Goal: Transaction & Acquisition: Download file/media

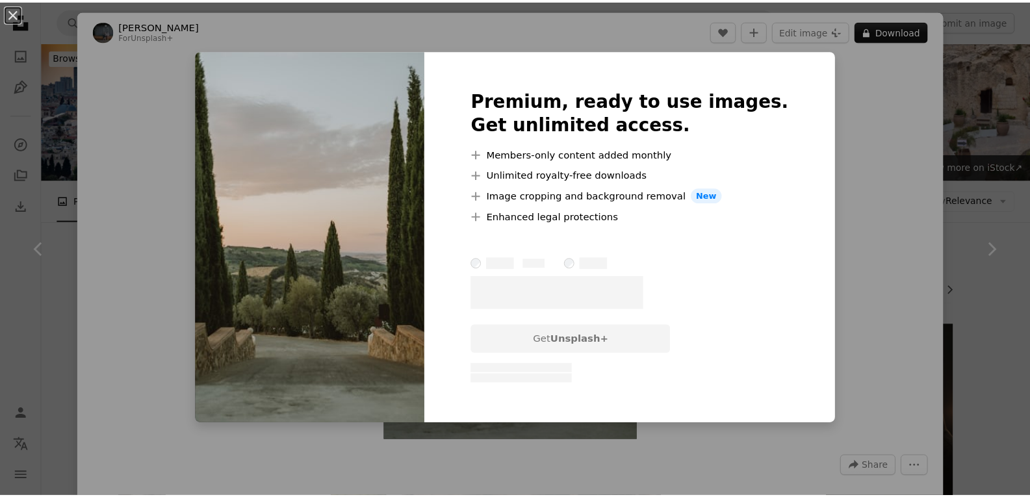
scroll to position [15531, 0]
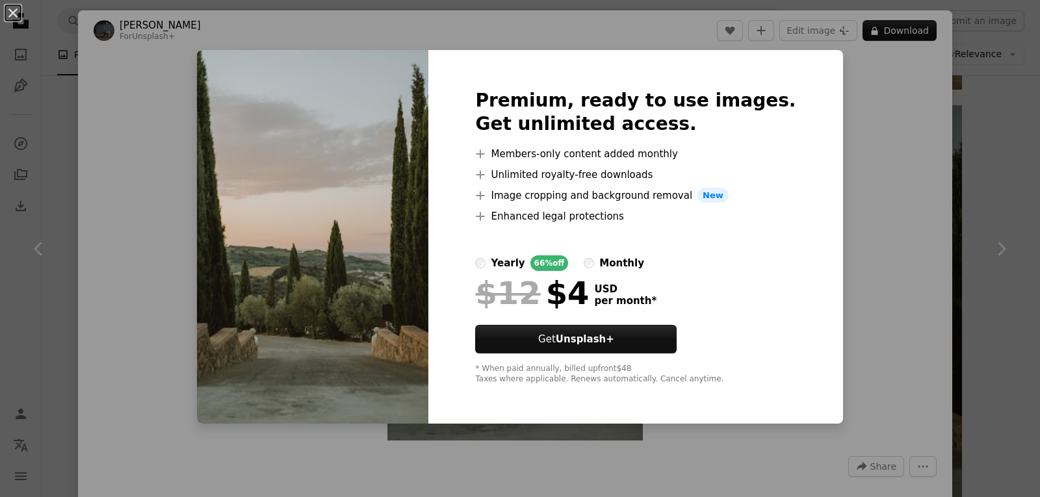
click at [893, 176] on div "An X shape Premium, ready to use images. Get unlimited access. A plus sign Memb…" at bounding box center [520, 248] width 1040 height 497
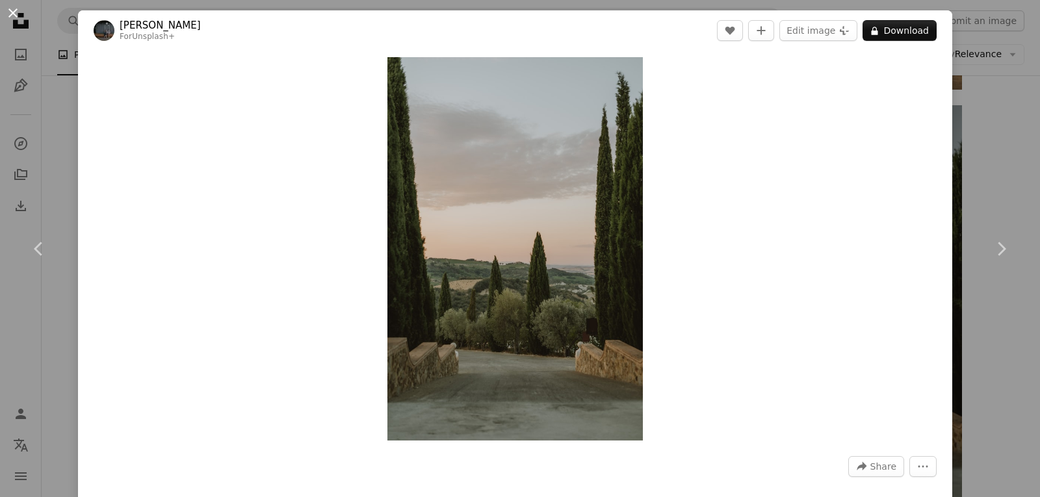
click at [16, 15] on button "An X shape" at bounding box center [13, 13] width 16 height 16
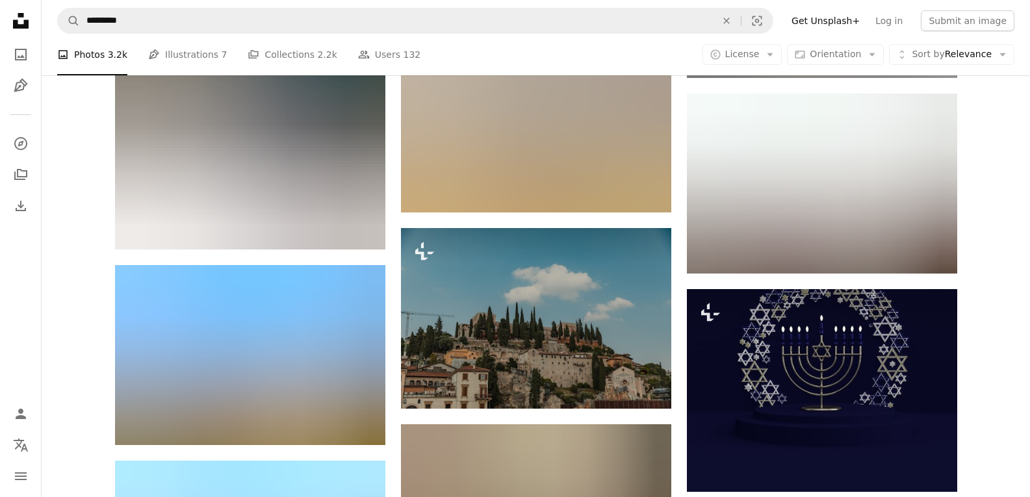
scroll to position [20275, 0]
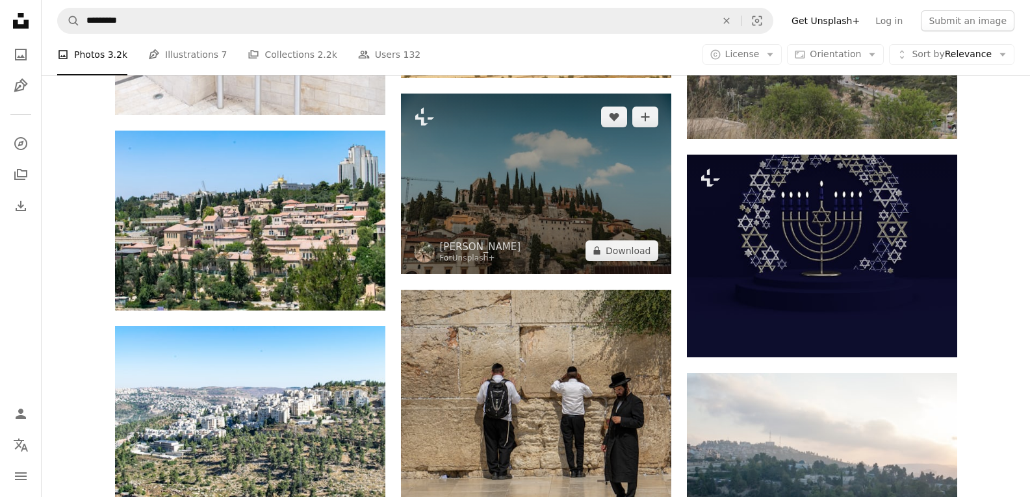
click at [565, 195] on img at bounding box center [536, 184] width 270 height 180
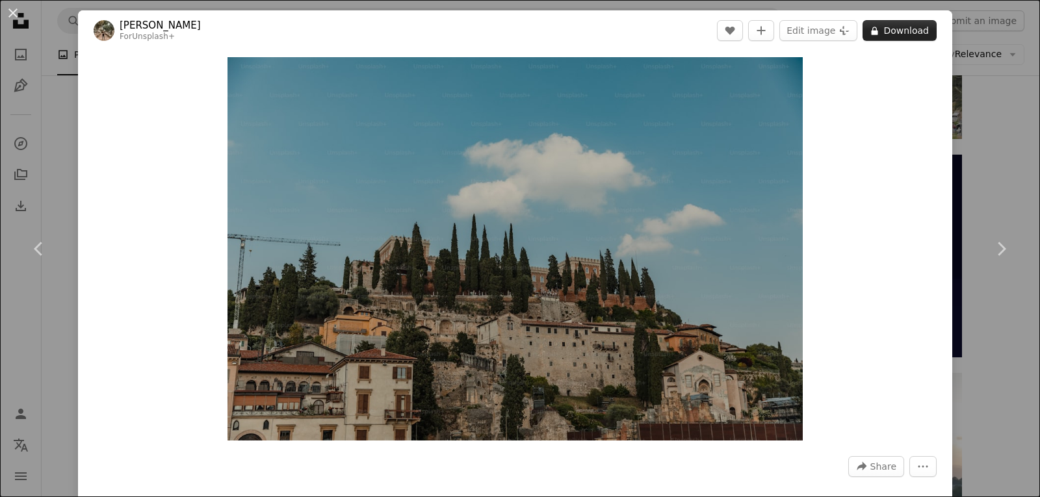
click at [893, 29] on button "A lock Download" at bounding box center [899, 30] width 74 height 21
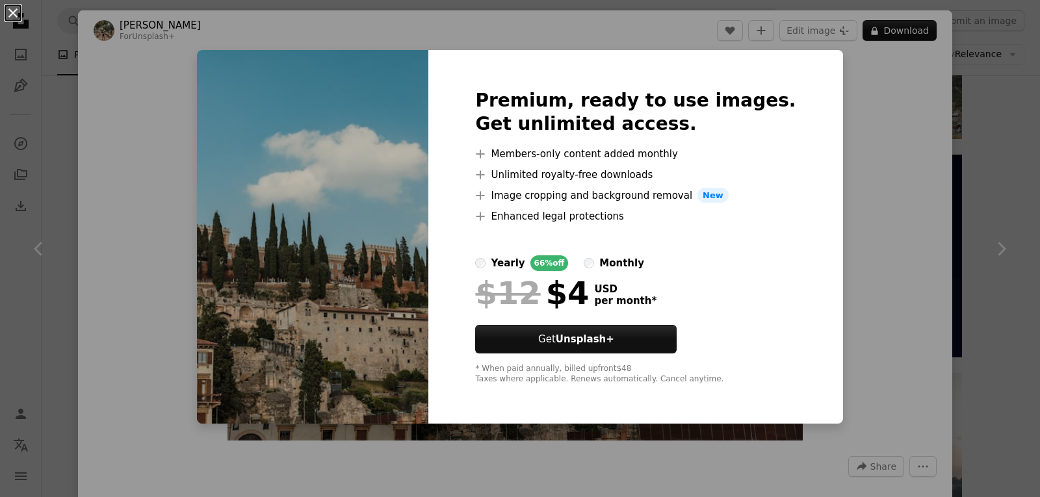
click at [12, 9] on button "An X shape" at bounding box center [13, 13] width 16 height 16
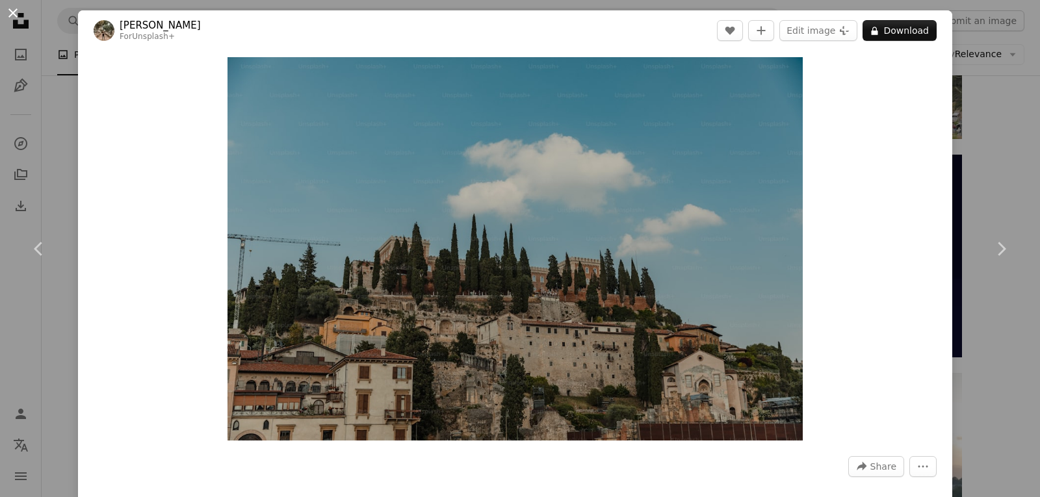
click at [10, 13] on button "An X shape" at bounding box center [13, 13] width 16 height 16
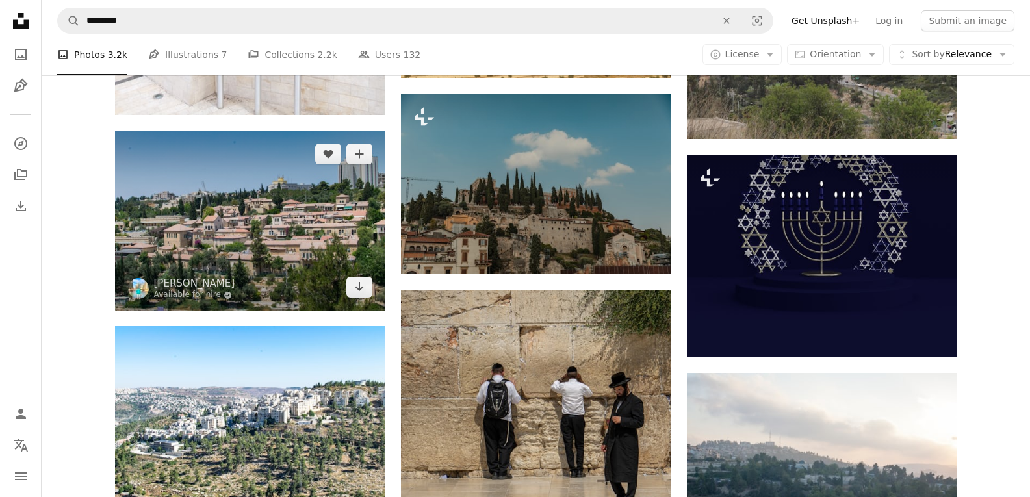
click at [288, 238] on img at bounding box center [250, 221] width 270 height 180
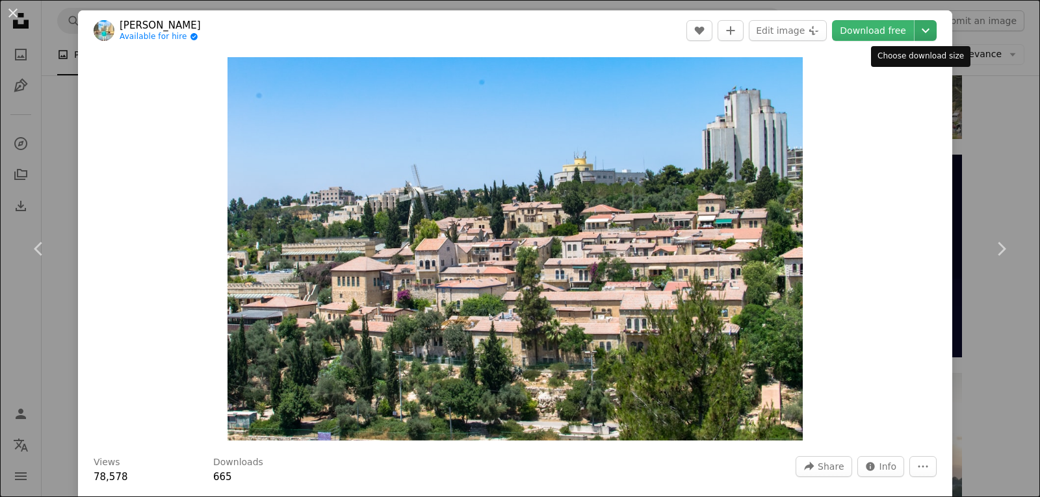
click at [915, 35] on icon "Chevron down" at bounding box center [925, 31] width 21 height 16
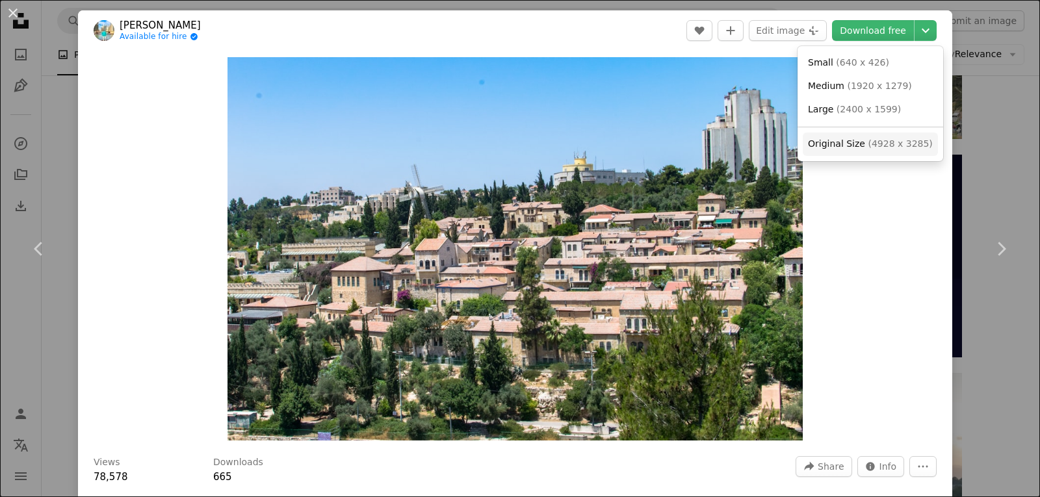
click at [871, 151] on link "Original Size ( 4928 x 3285 )" at bounding box center [870, 144] width 135 height 23
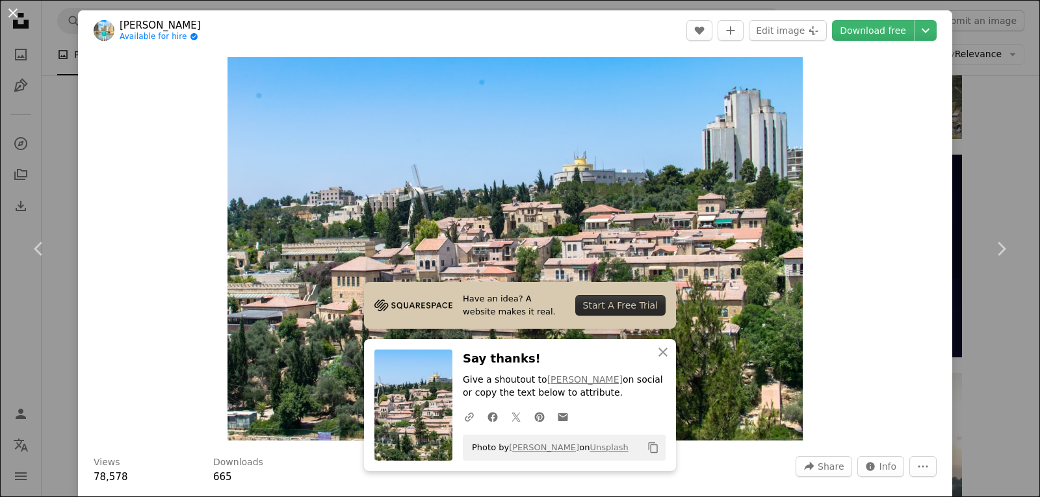
click at [5, 8] on button "An X shape" at bounding box center [13, 13] width 16 height 16
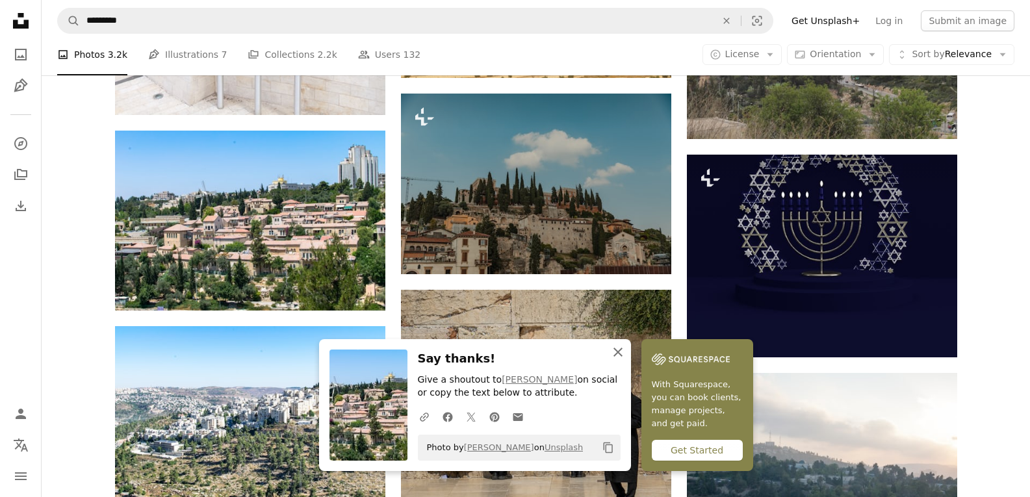
click at [618, 350] on icon "An X shape" at bounding box center [618, 352] width 16 height 16
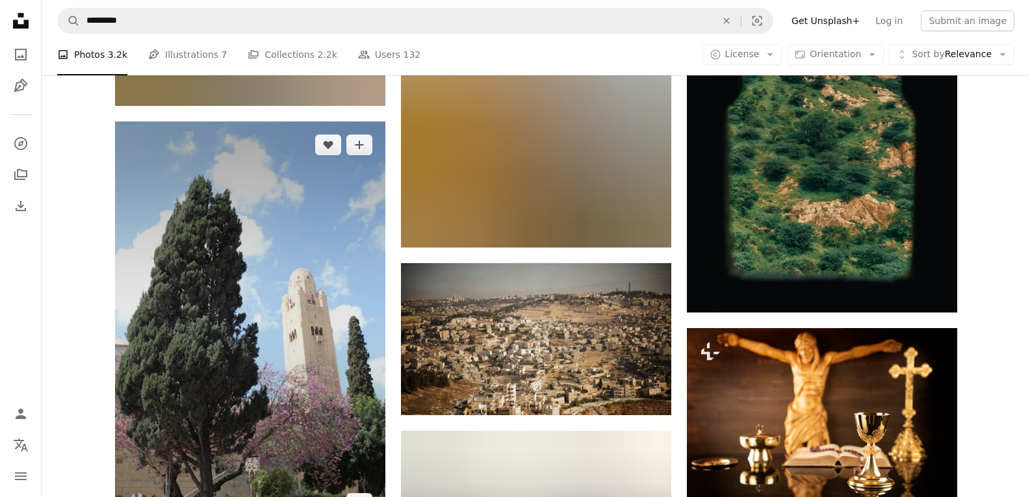
scroll to position [21639, 0]
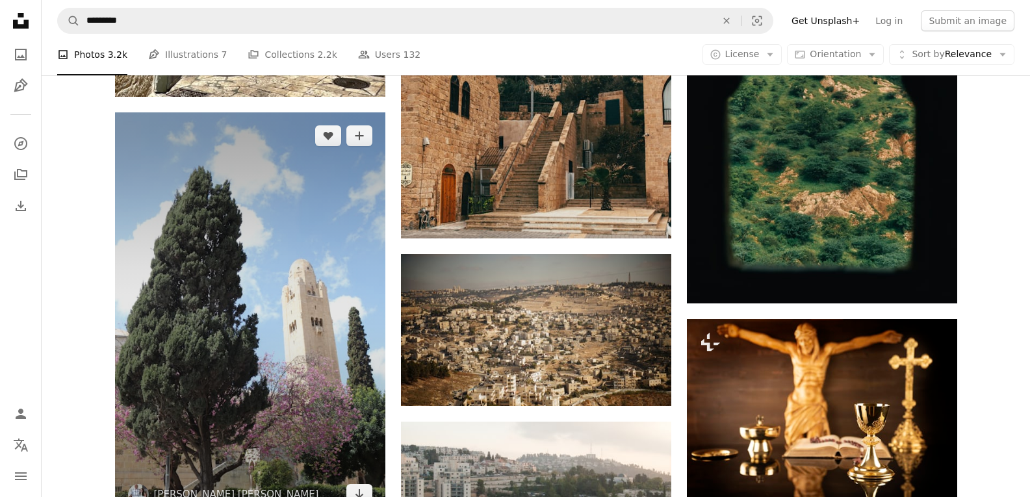
click at [253, 266] on img at bounding box center [250, 314] width 270 height 405
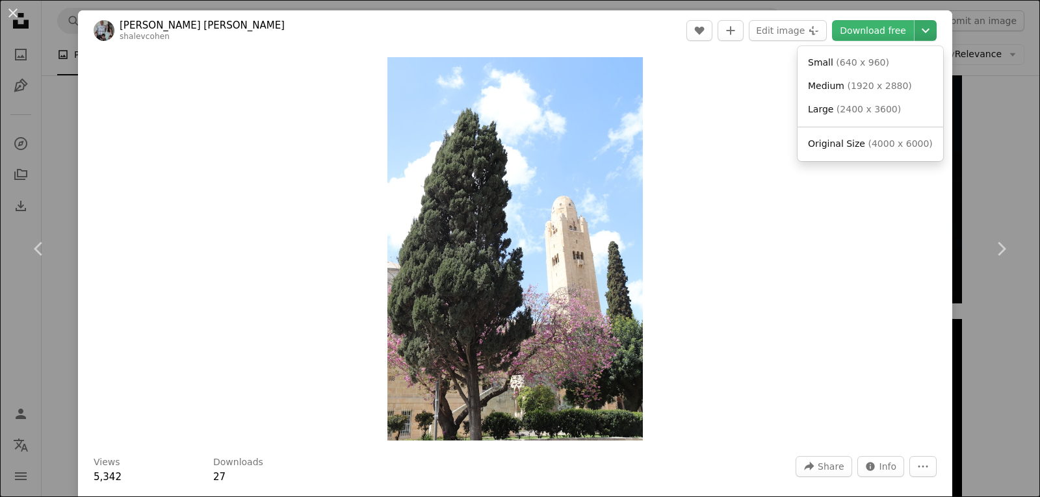
click at [915, 33] on icon "Chevron down" at bounding box center [925, 31] width 21 height 16
click at [868, 144] on span "( 4000 x 6000 )" at bounding box center [900, 143] width 64 height 10
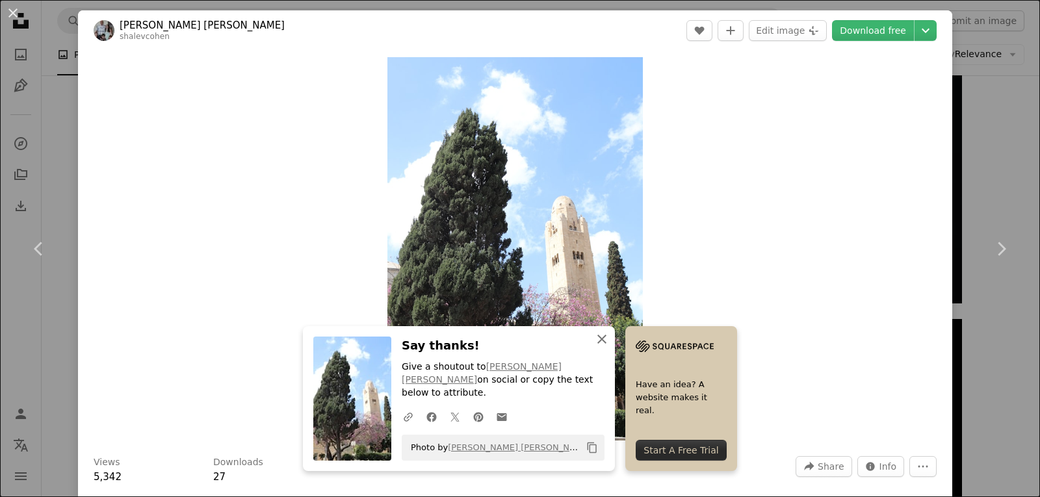
drag, startPoint x: 600, startPoint y: 355, endPoint x: 237, endPoint y: 182, distance: 402.6
click at [600, 344] on icon "button" at bounding box center [601, 339] width 9 height 9
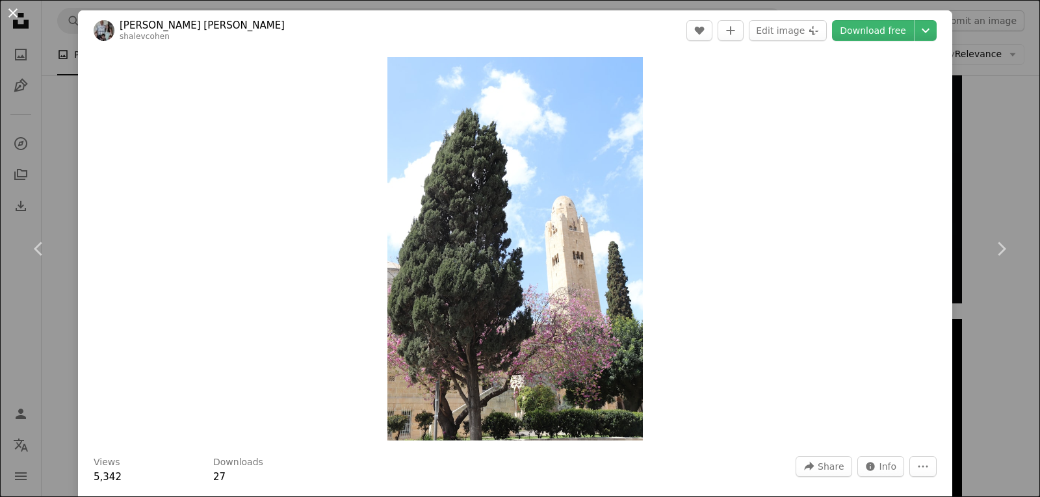
click at [16, 12] on button "An X shape" at bounding box center [13, 13] width 16 height 16
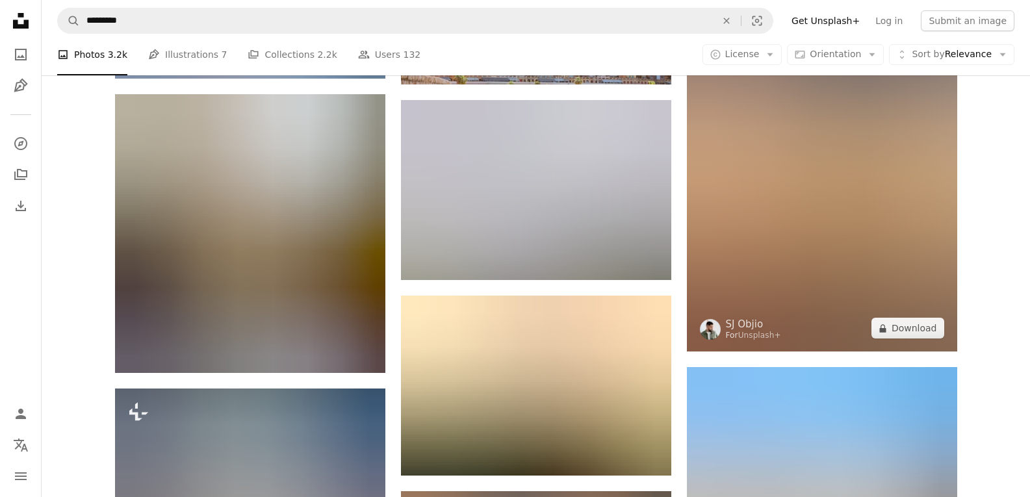
scroll to position [23264, 0]
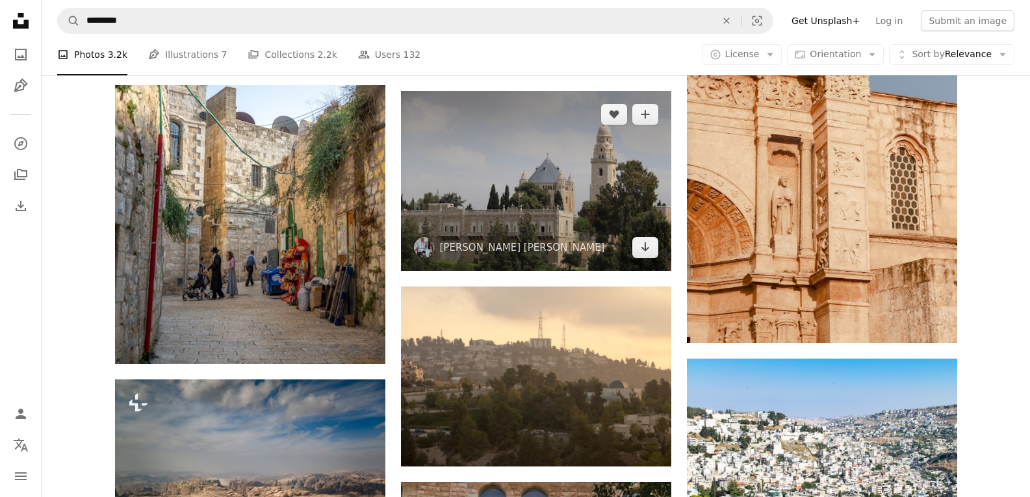
click at [581, 194] on img at bounding box center [536, 181] width 270 height 180
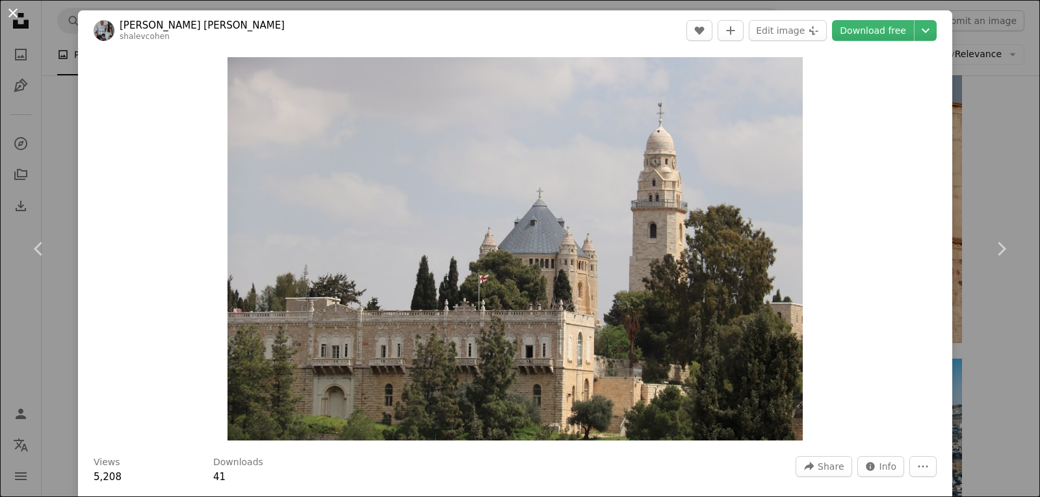
click at [11, 12] on button "An X shape" at bounding box center [13, 13] width 16 height 16
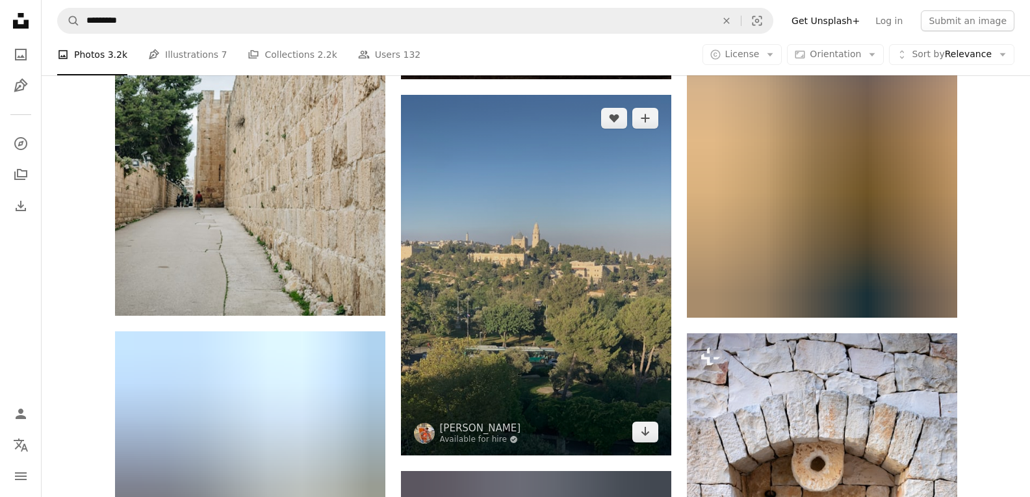
scroll to position [27938, 0]
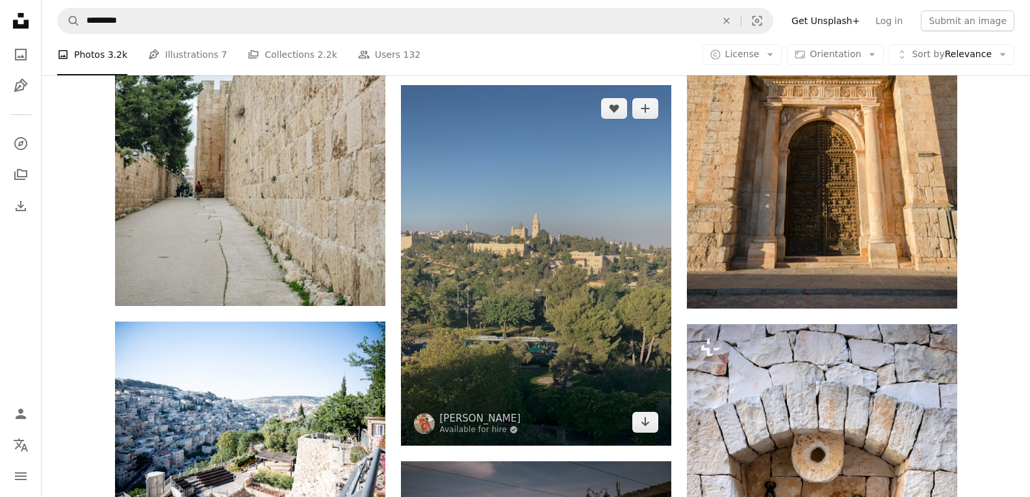
click at [603, 341] on img at bounding box center [536, 265] width 270 height 361
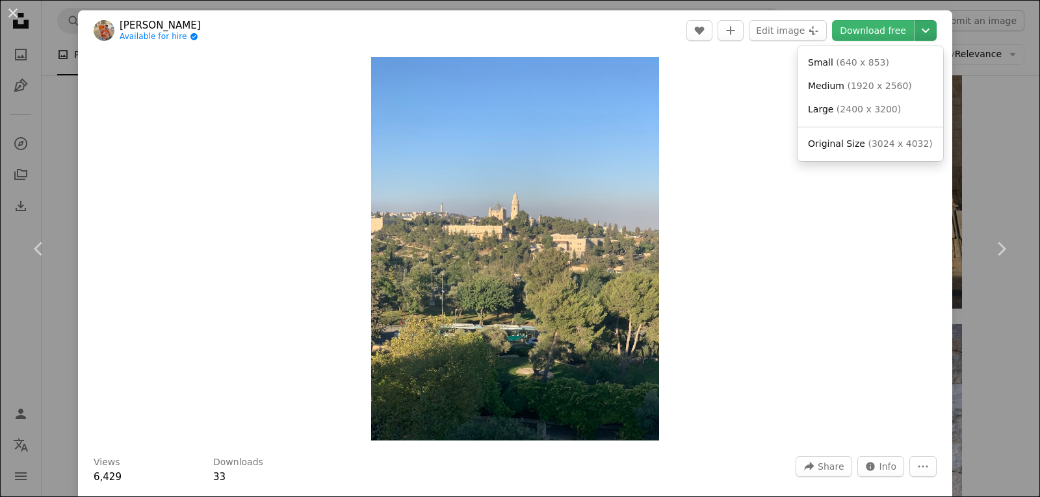
click at [921, 29] on icon "Choose download size" at bounding box center [925, 31] width 8 height 5
click at [888, 146] on span "( 3024 x 4032 )" at bounding box center [900, 143] width 64 height 10
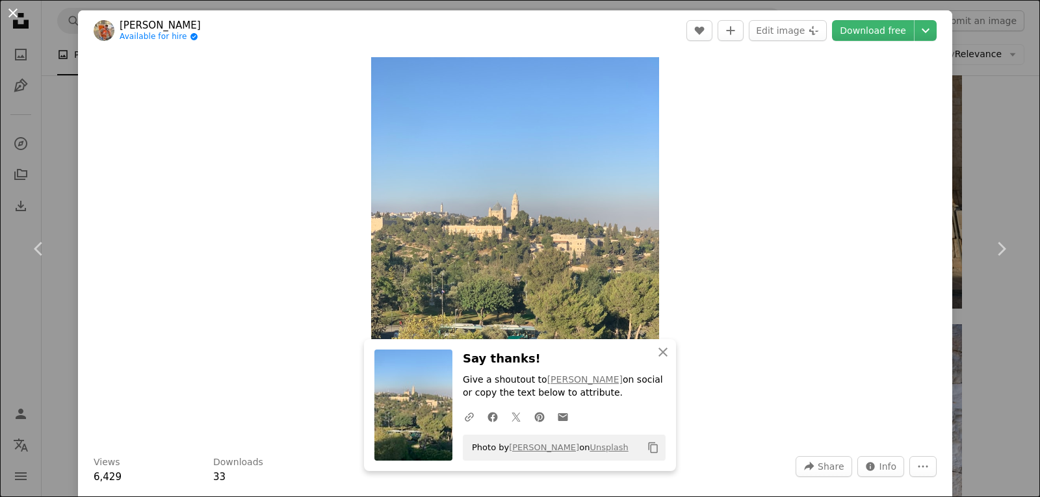
click at [14, 12] on button "An X shape" at bounding box center [13, 13] width 16 height 16
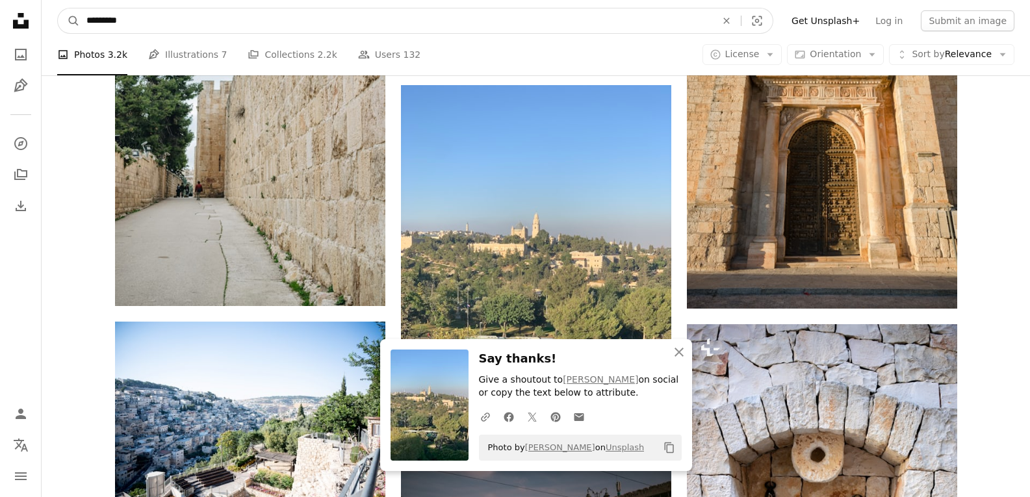
click at [625, 30] on input "*********" at bounding box center [396, 20] width 632 height 25
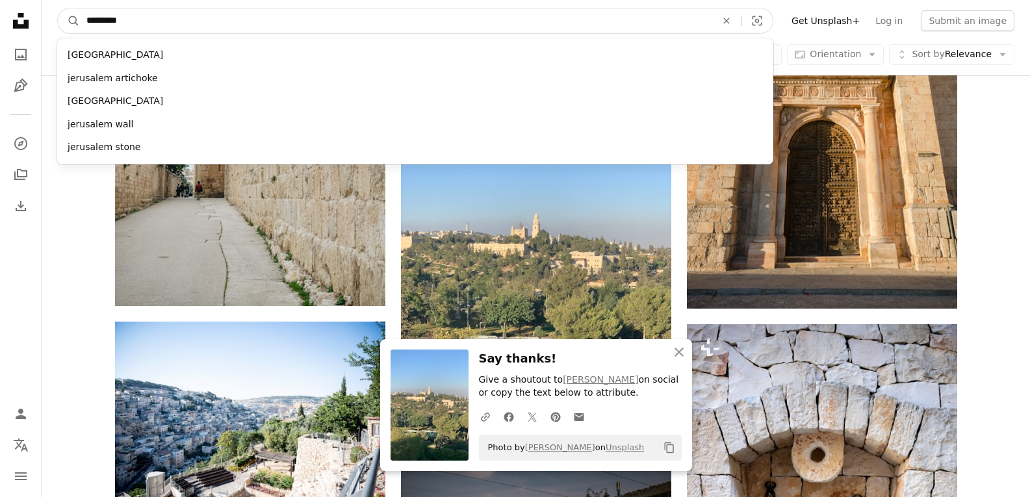
click at [625, 31] on input "*********" at bounding box center [396, 20] width 632 height 25
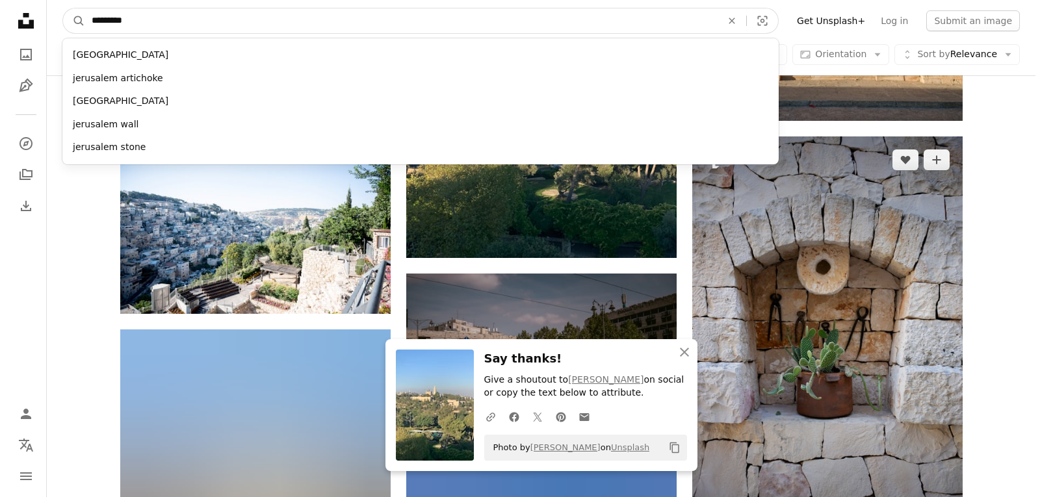
scroll to position [28133, 0]
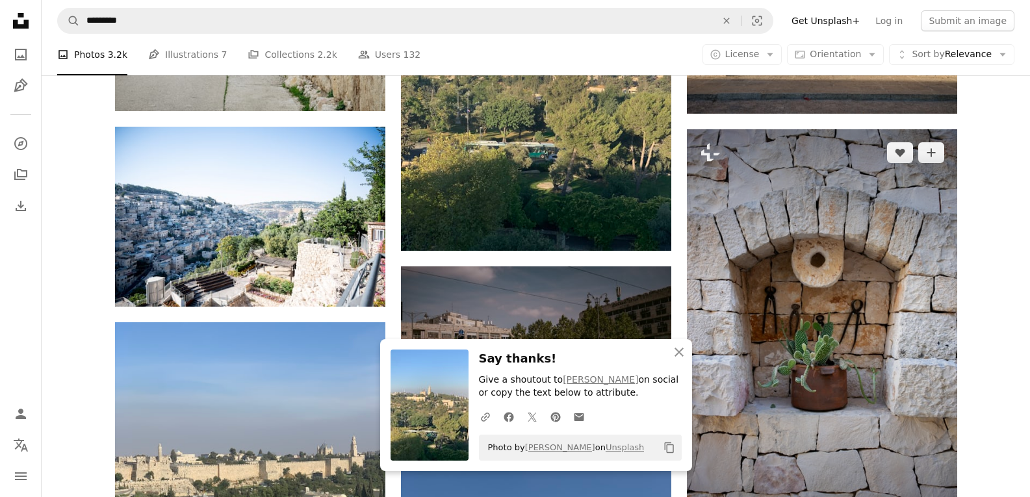
click at [819, 385] on img at bounding box center [822, 331] width 270 height 405
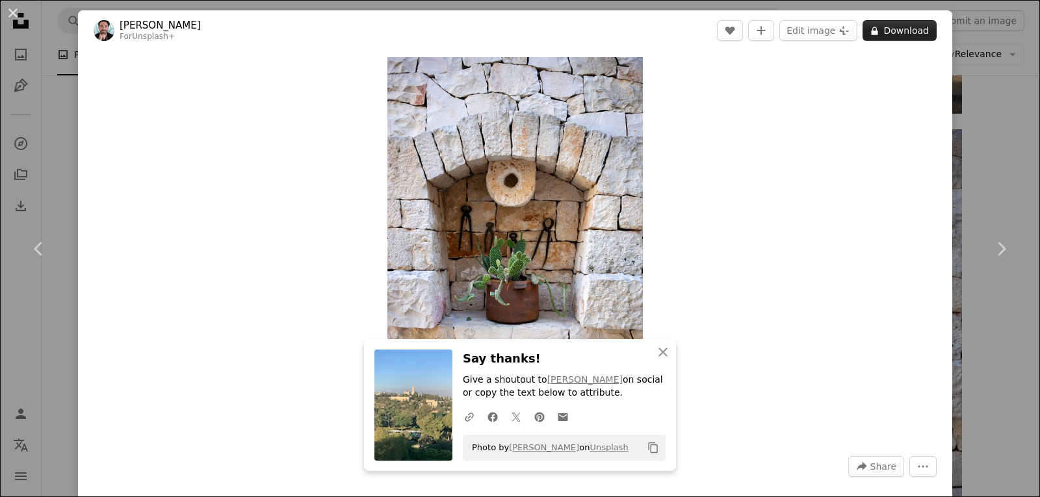
drag, startPoint x: 503, startPoint y: 291, endPoint x: 889, endPoint y: 23, distance: 469.8
click at [889, 23] on button "A lock Download" at bounding box center [899, 30] width 74 height 21
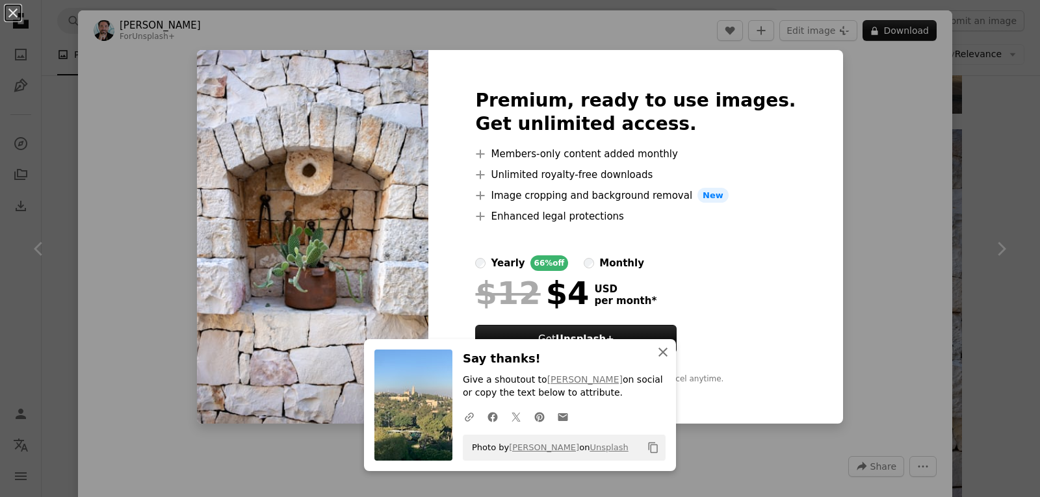
click at [658, 350] on icon "button" at bounding box center [662, 352] width 9 height 9
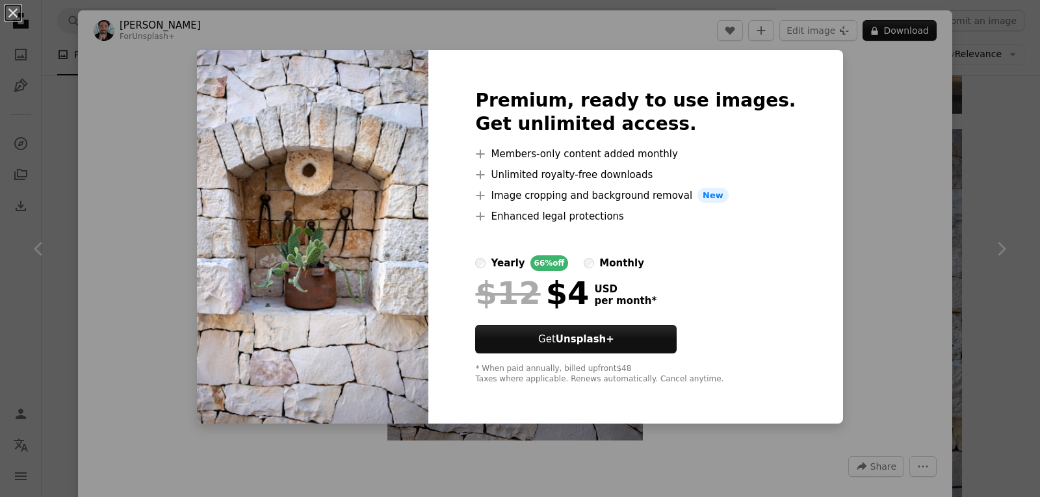
click at [864, 122] on div "An X shape Premium, ready to use images. Get unlimited access. A plus sign Memb…" at bounding box center [520, 248] width 1040 height 497
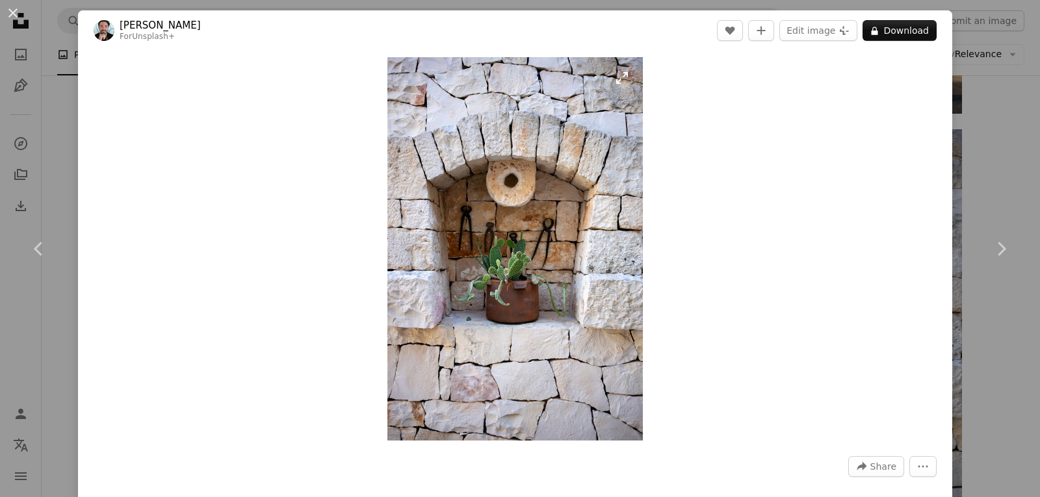
click at [511, 280] on img "Zoom in on this image" at bounding box center [514, 248] width 255 height 383
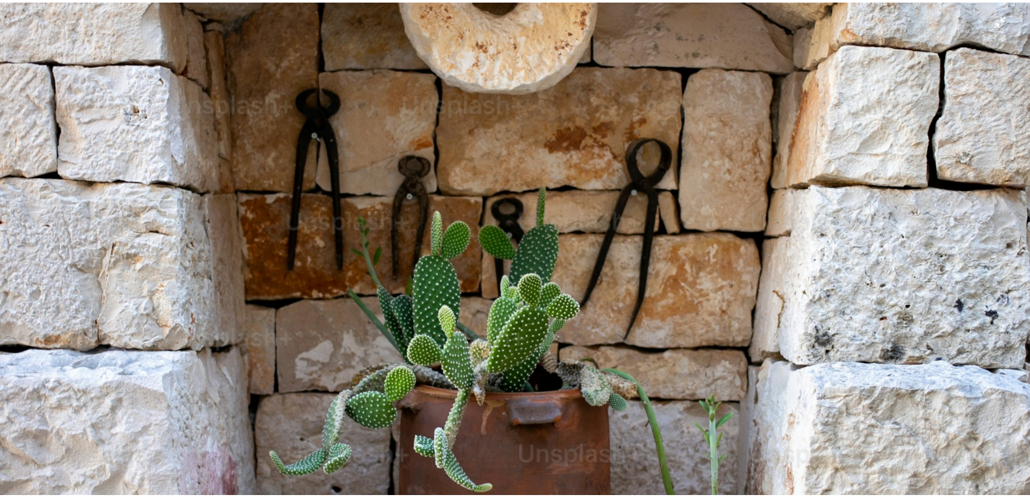
scroll to position [582, 0]
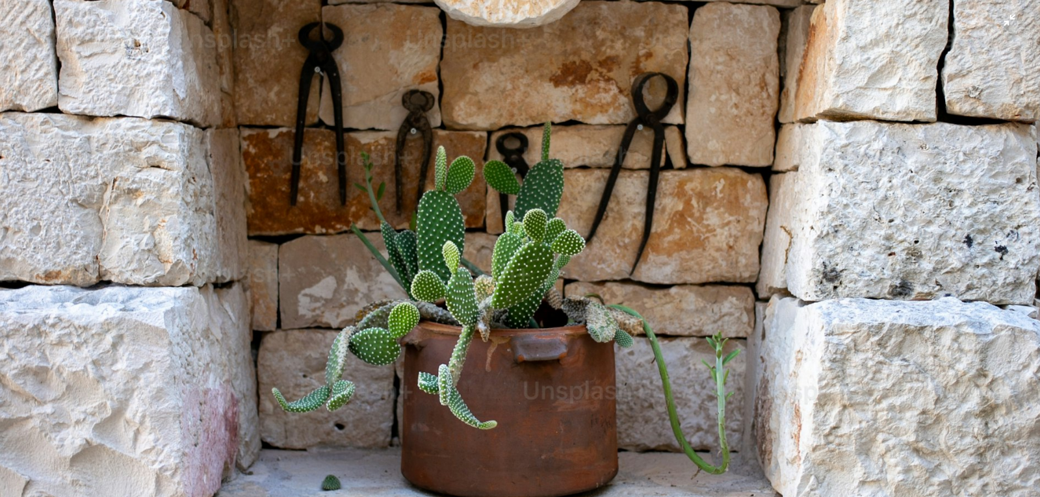
click at [914, 40] on img "Zoom out on this image" at bounding box center [519, 198] width 1041 height 1562
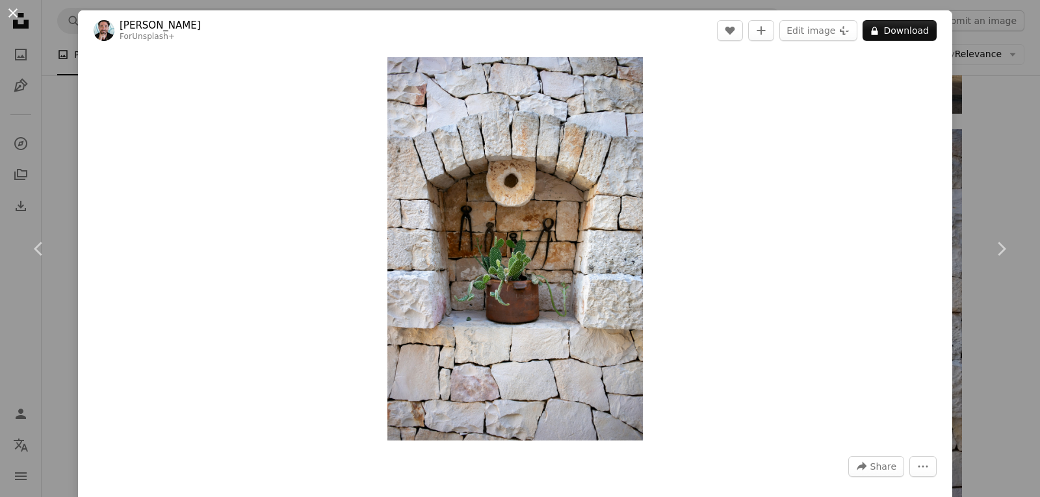
click at [14, 16] on button "An X shape" at bounding box center [13, 13] width 16 height 16
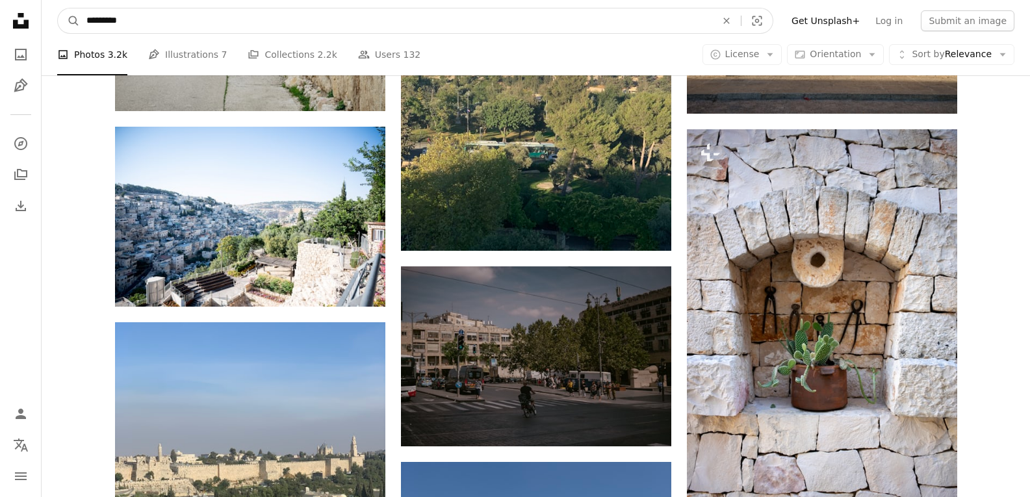
click at [92, 22] on input "*********" at bounding box center [396, 20] width 632 height 25
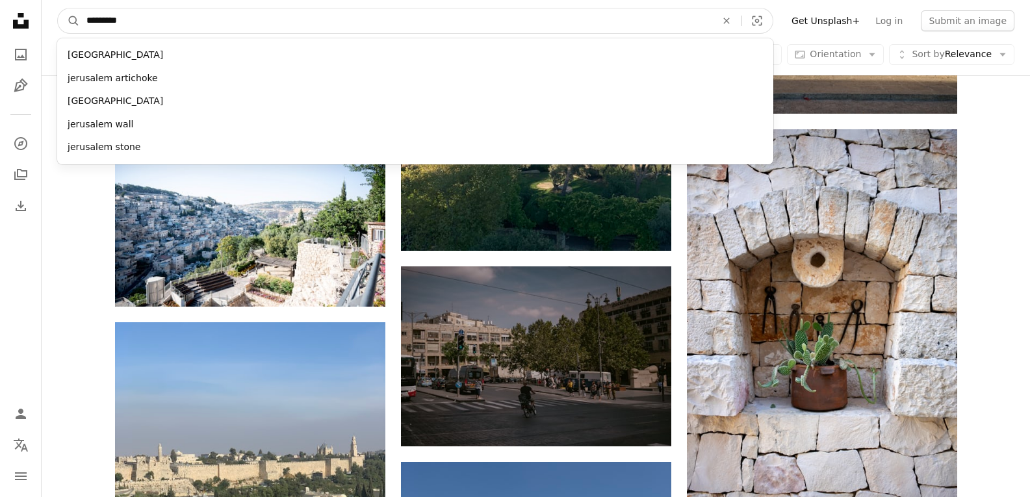
paste input "******"
type input "**********"
click button "A magnifying glass" at bounding box center [69, 20] width 22 height 25
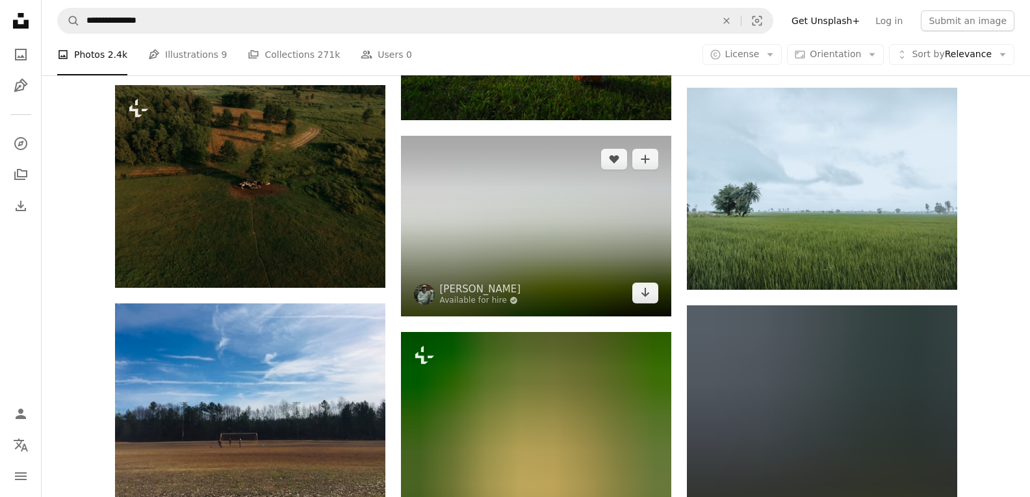
scroll to position [585, 0]
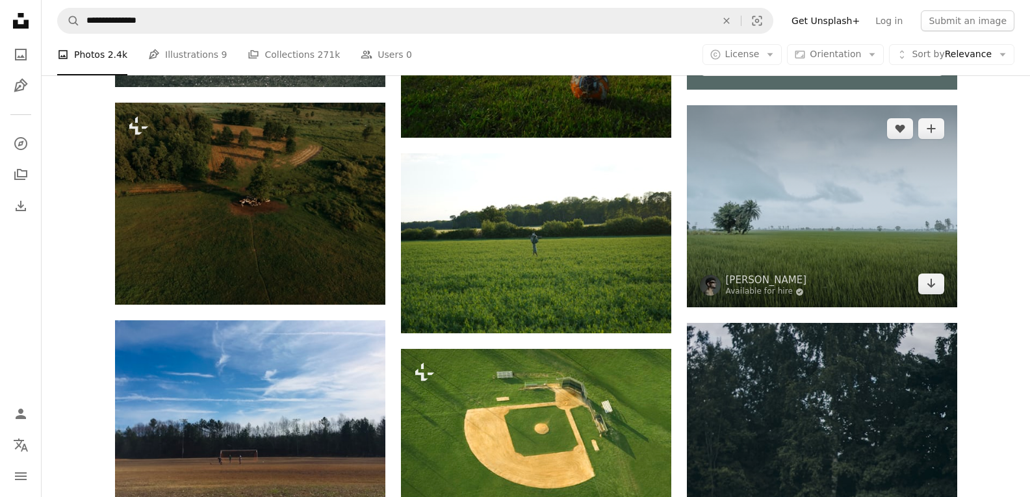
click at [879, 235] on img at bounding box center [822, 206] width 270 height 202
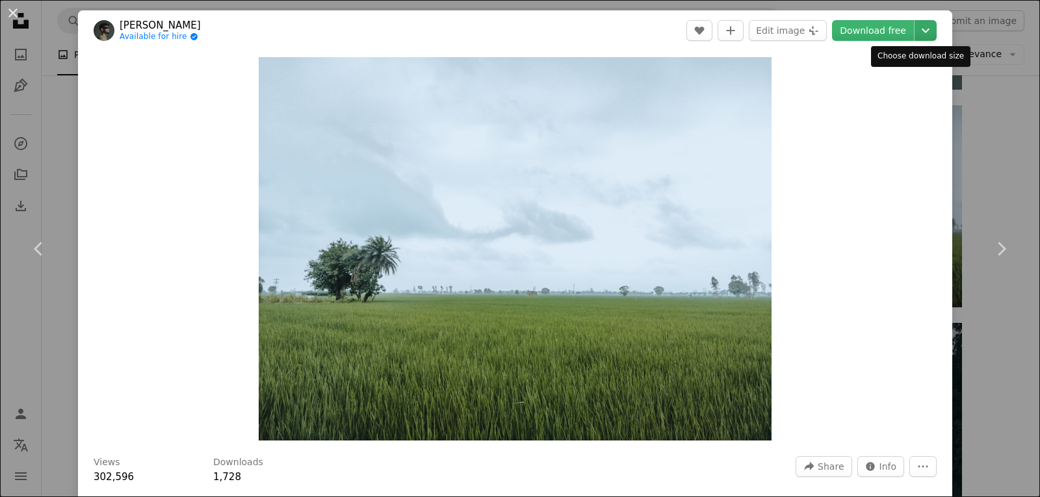
click at [915, 36] on icon "Chevron down" at bounding box center [925, 31] width 21 height 16
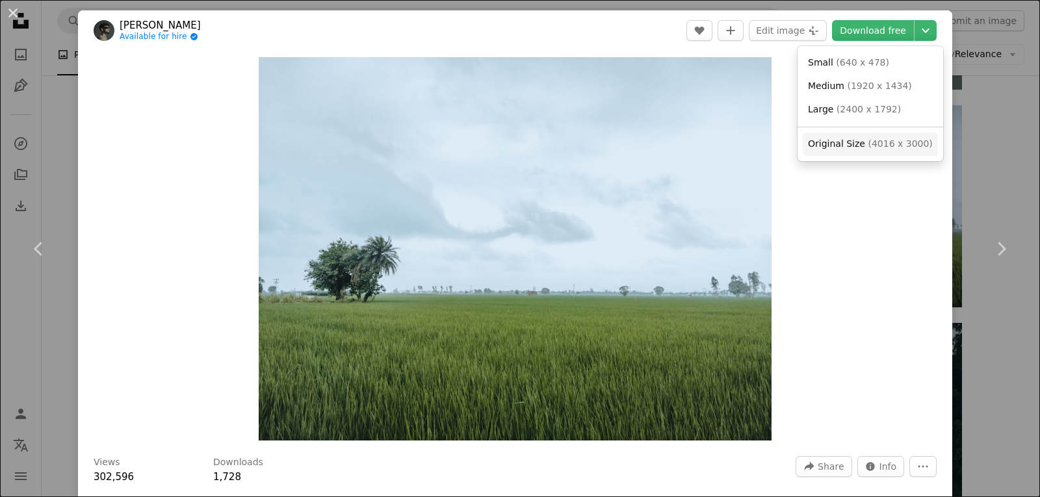
click at [895, 148] on span "( 4016 x 3000 )" at bounding box center [900, 143] width 64 height 10
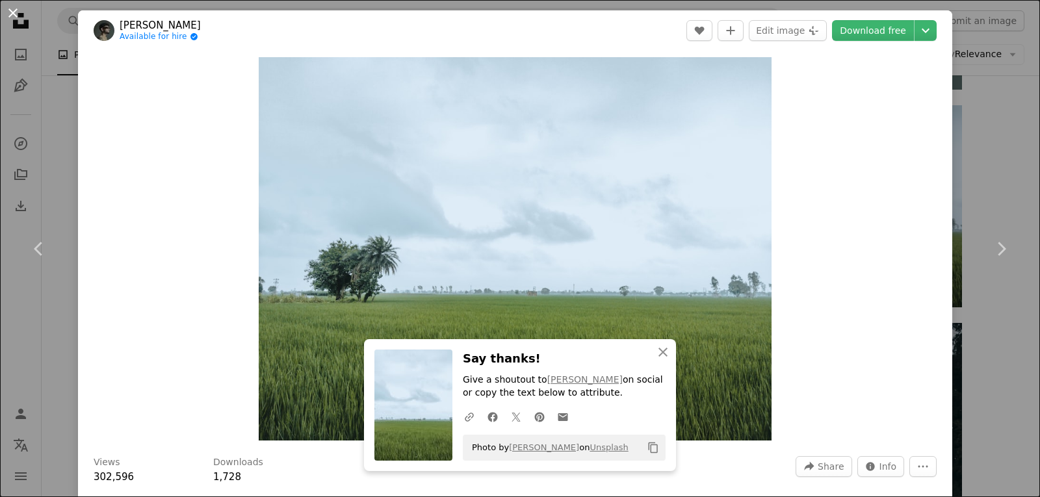
click at [13, 14] on button "An X shape" at bounding box center [13, 13] width 16 height 16
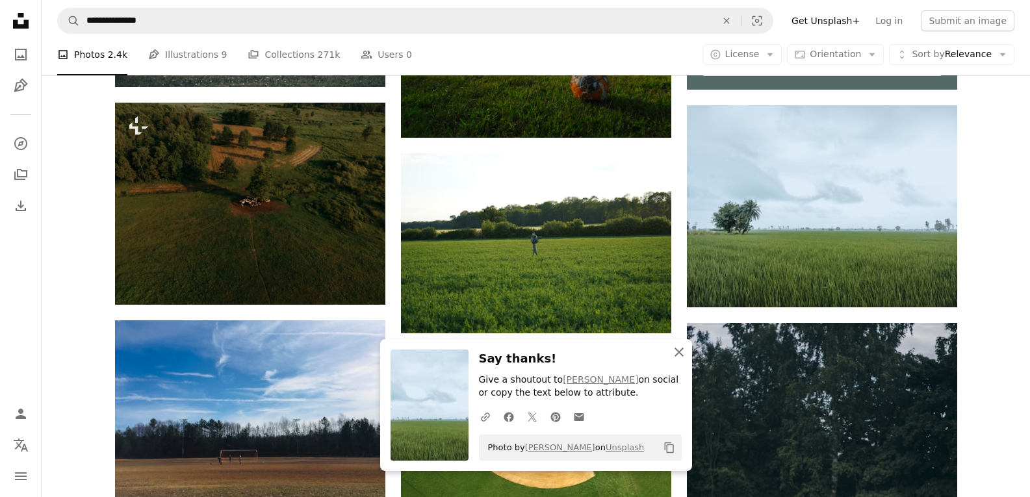
click at [682, 343] on button "An X shape Close" at bounding box center [679, 352] width 26 height 26
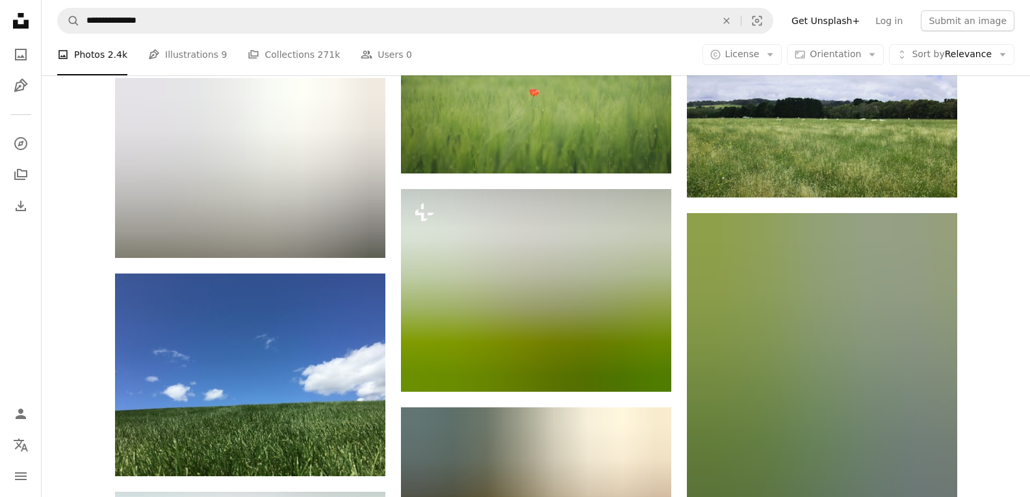
scroll to position [9358, 0]
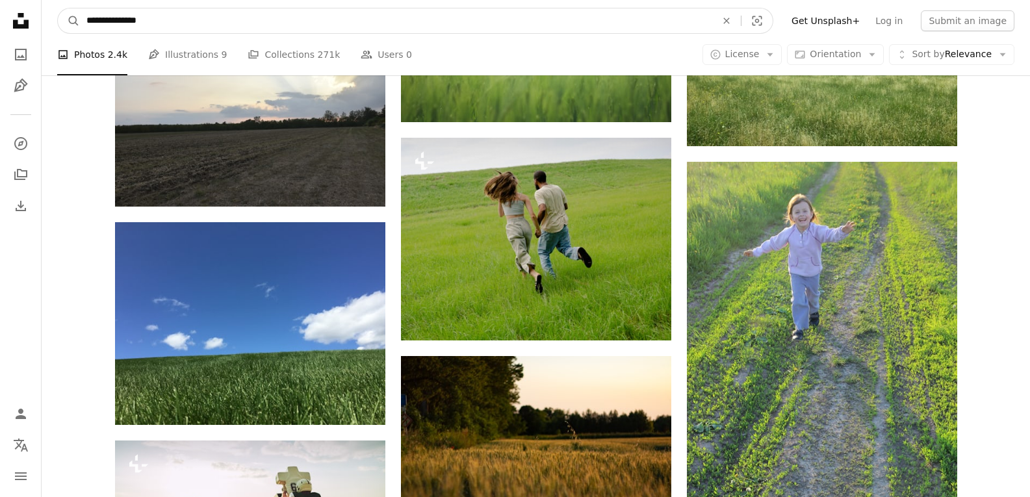
click at [701, 18] on input "**********" at bounding box center [396, 20] width 632 height 25
paste input "**"
type input "**********"
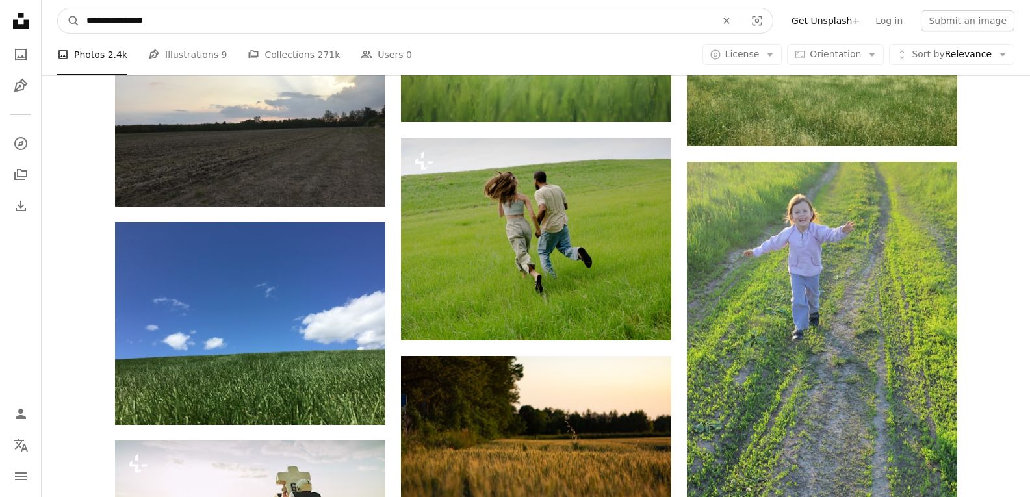
click at [58, 8] on button "A magnifying glass" at bounding box center [69, 20] width 22 height 25
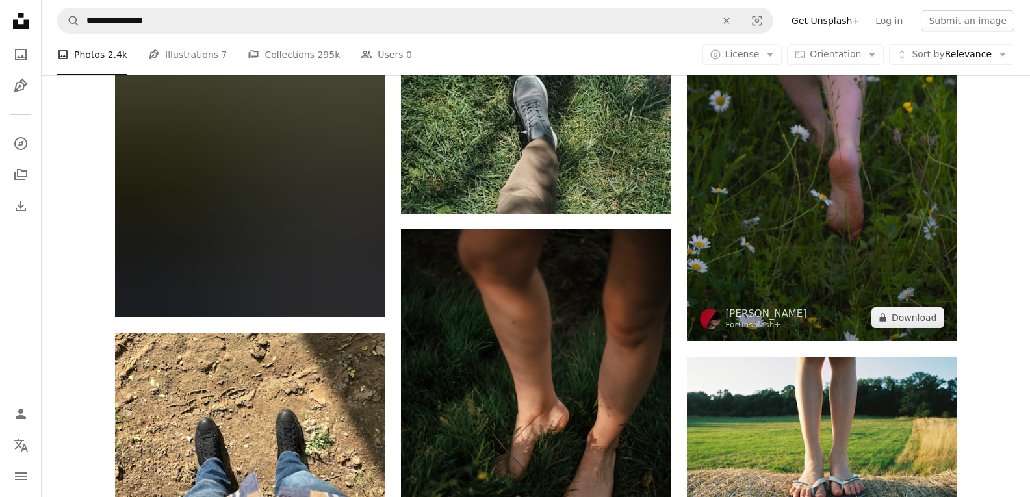
scroll to position [4939, 0]
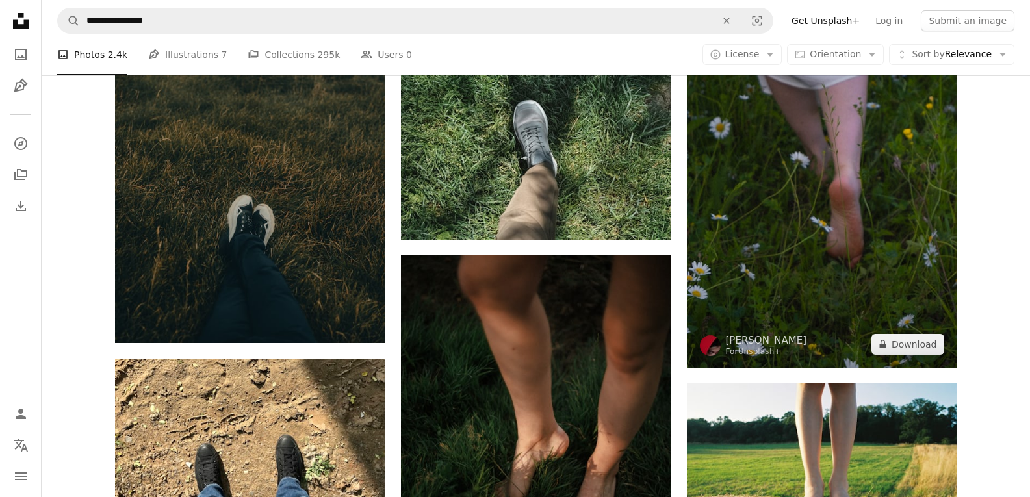
click at [816, 211] on img at bounding box center [822, 169] width 270 height 396
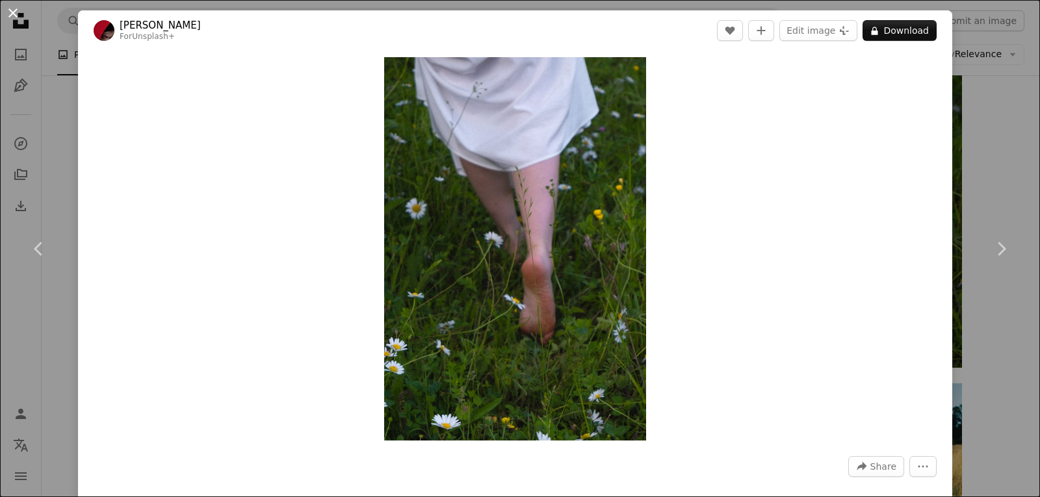
click at [12, 11] on button "An X shape" at bounding box center [13, 13] width 16 height 16
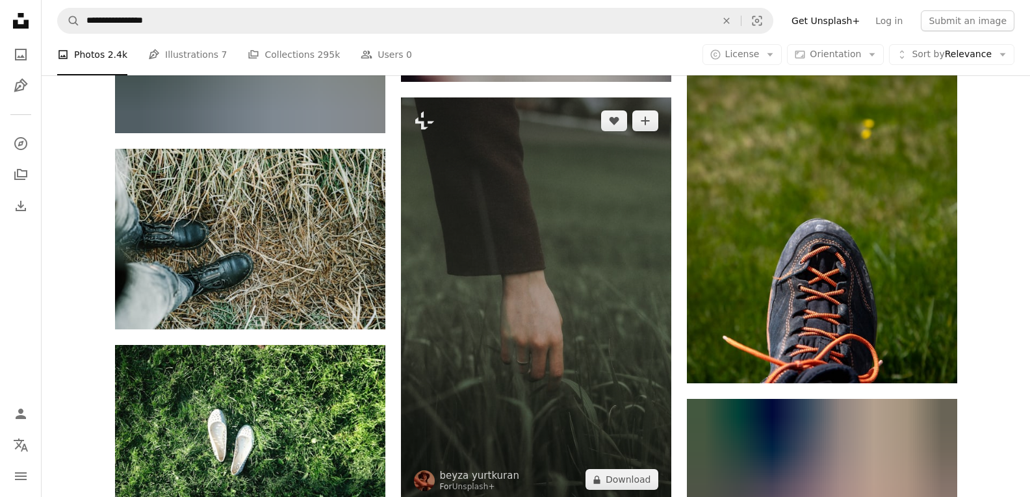
scroll to position [8318, 0]
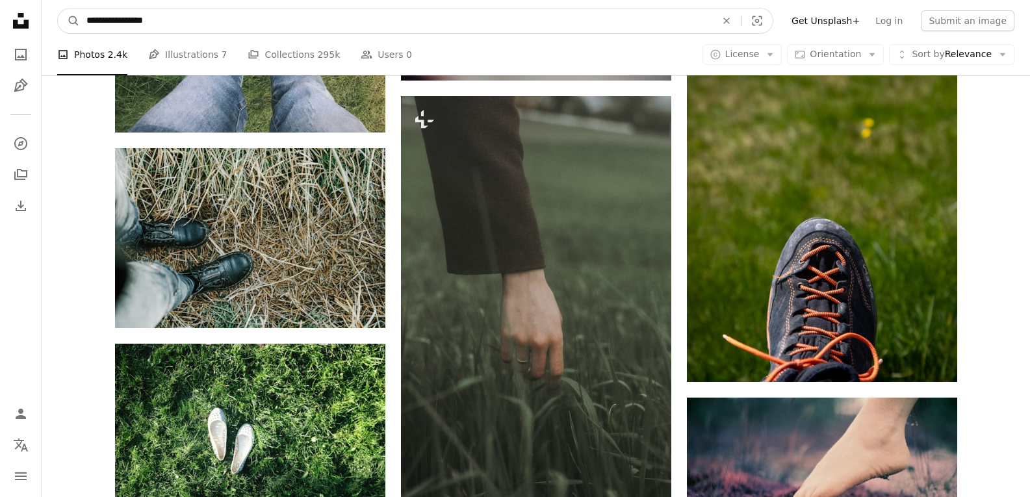
click at [665, 22] on input "**********" at bounding box center [396, 20] width 632 height 25
click at [665, 21] on input "**********" at bounding box center [396, 20] width 632 height 25
paste input "Find visuals sitewide"
type input "**********"
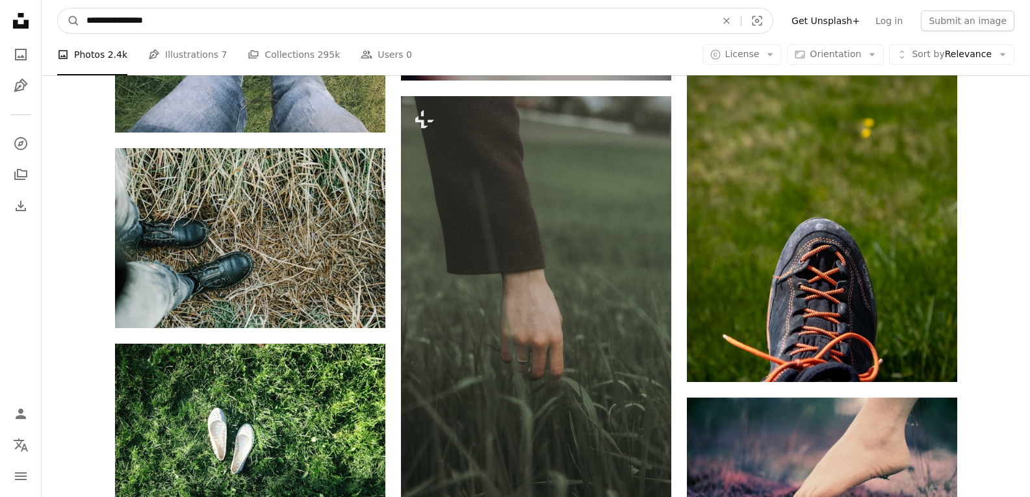
click button "A magnifying glass" at bounding box center [69, 20] width 22 height 25
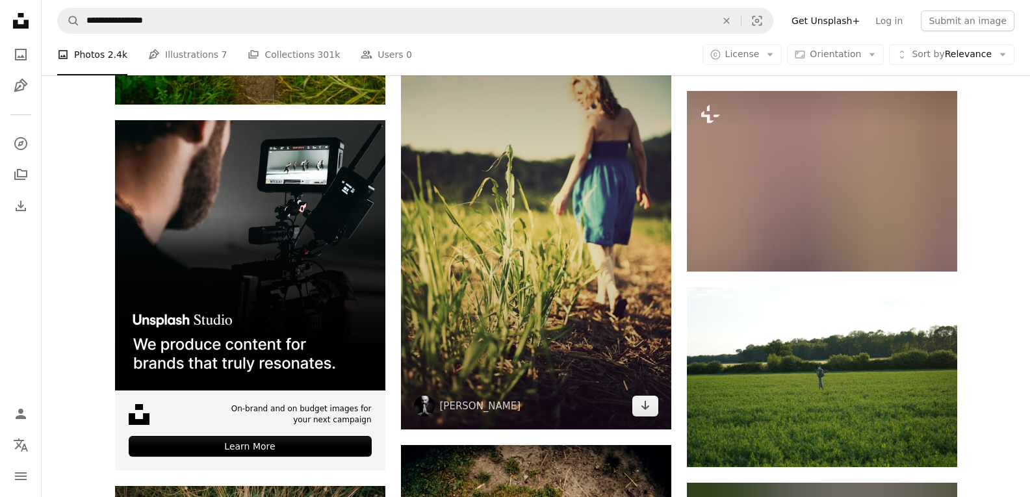
scroll to position [2664, 0]
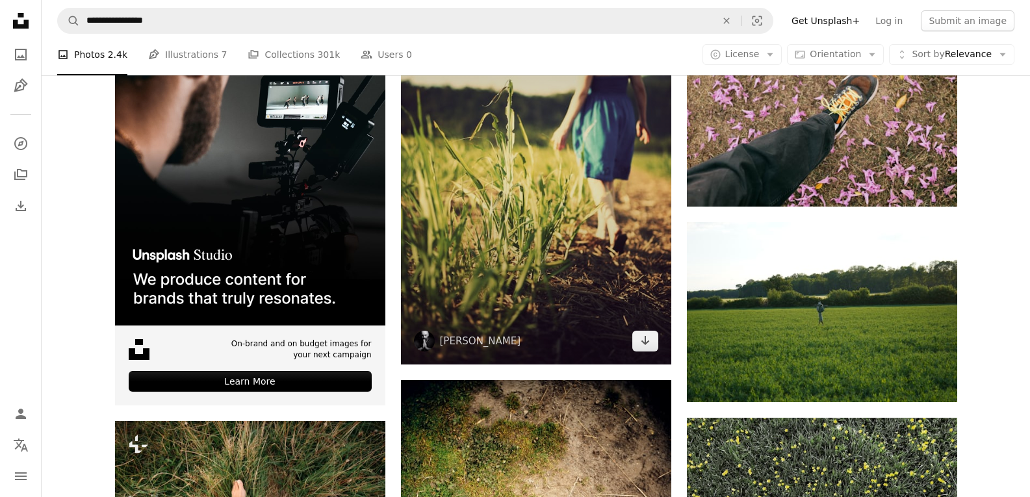
click at [593, 224] on img at bounding box center [536, 161] width 270 height 405
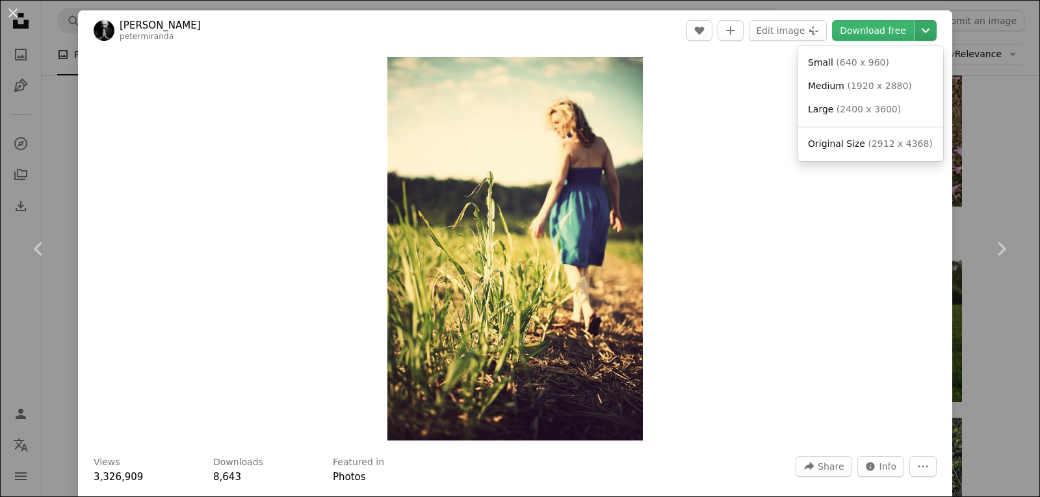
click at [922, 31] on icon "Chevron down" at bounding box center [925, 31] width 21 height 16
click at [16, 16] on dialog "An X shape Chevron left Chevron right [PERSON_NAME] petermiranda A heart A plus…" at bounding box center [520, 248] width 1040 height 497
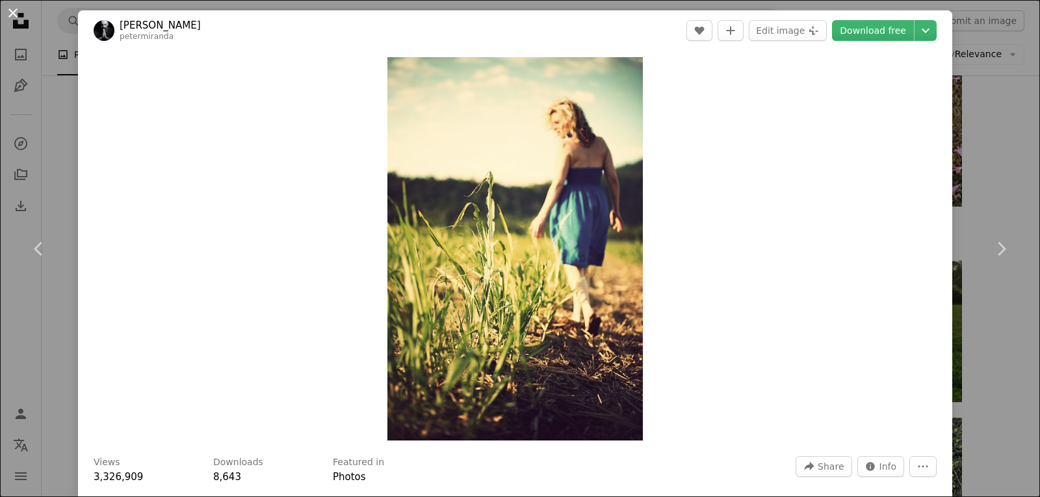
click at [5, 10] on button "An X shape" at bounding box center [13, 13] width 16 height 16
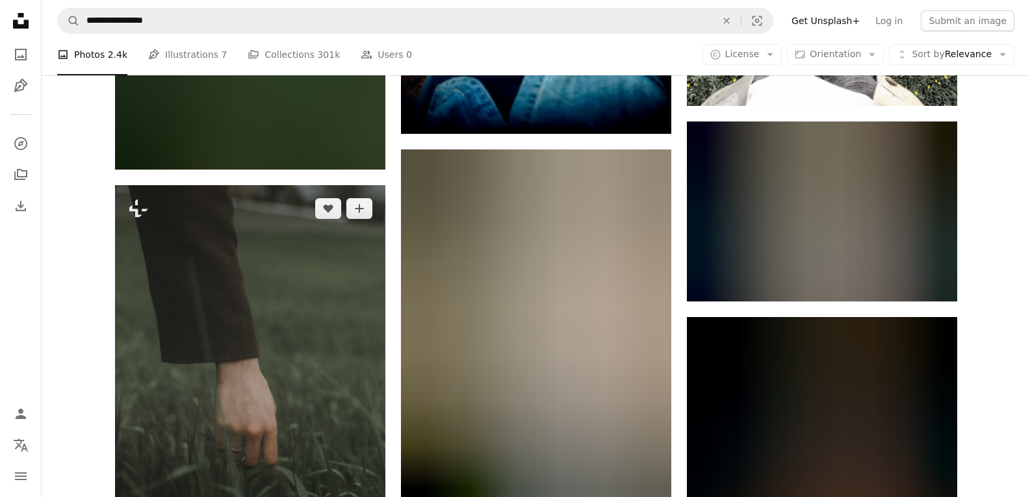
scroll to position [3379, 0]
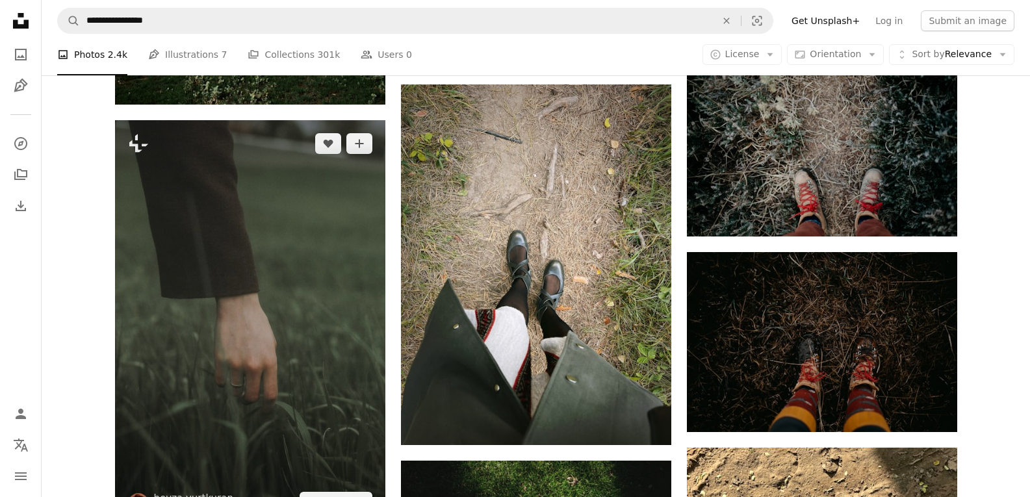
click at [327, 298] on img at bounding box center [250, 322] width 270 height 405
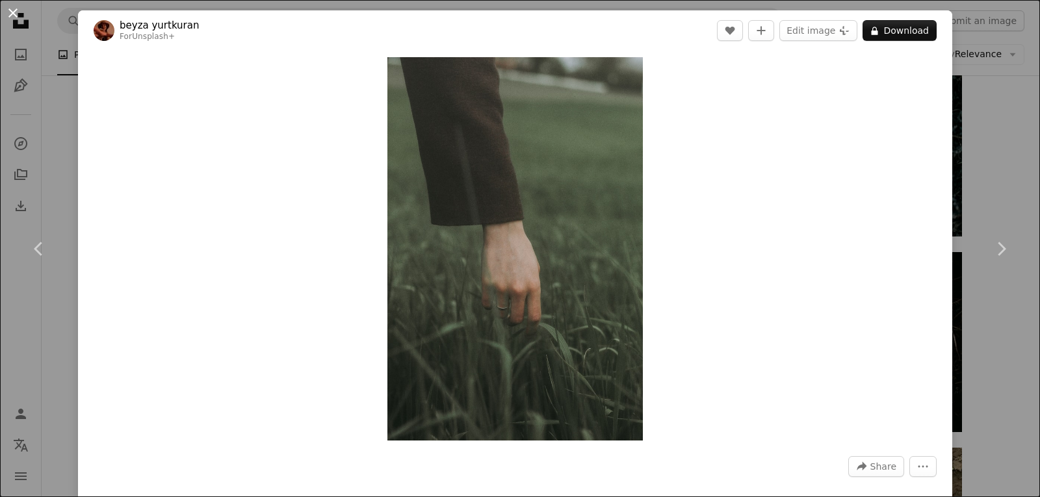
click at [13, 13] on button "An X shape" at bounding box center [13, 13] width 16 height 16
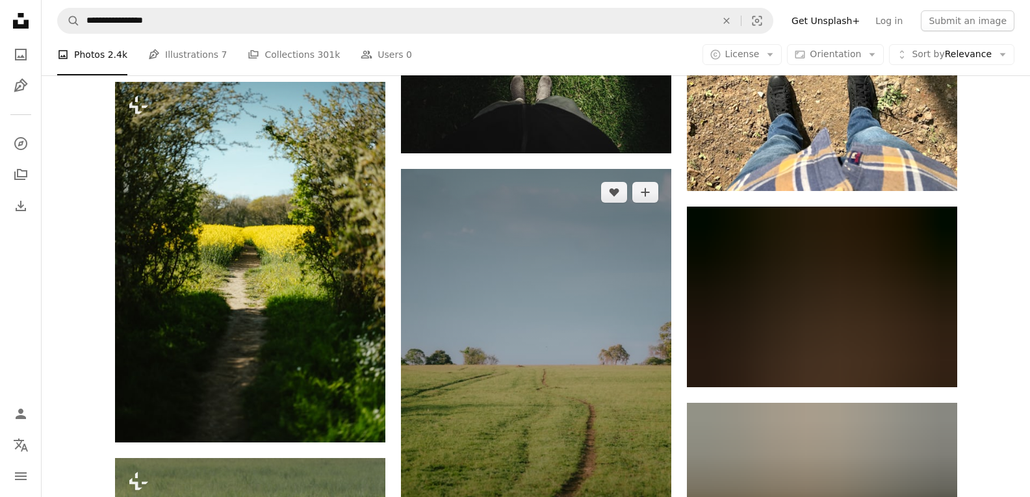
scroll to position [3834, 0]
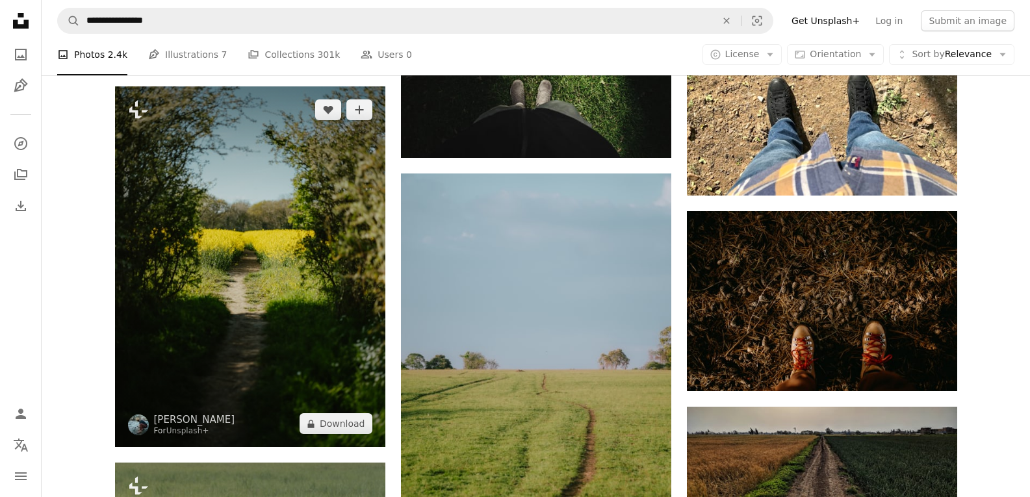
click at [274, 286] on img at bounding box center [250, 266] width 270 height 361
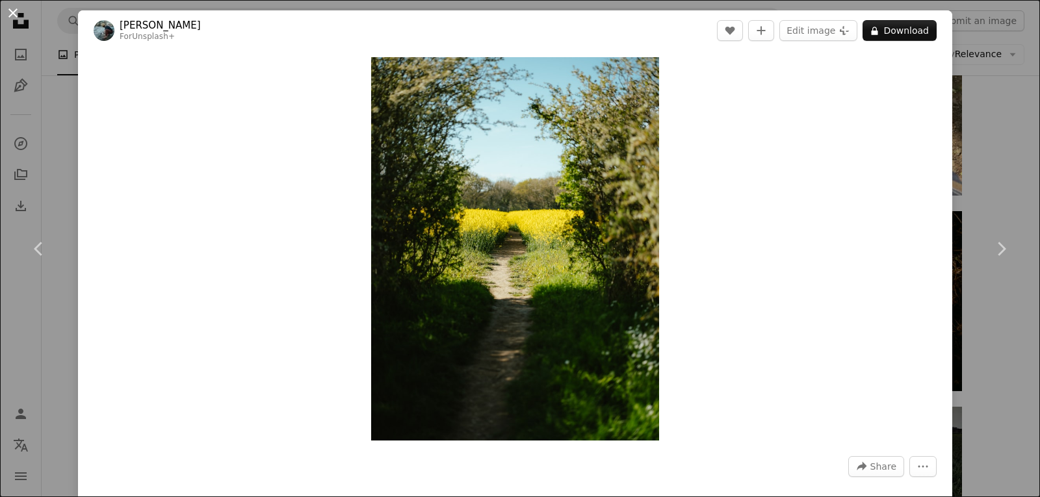
click at [19, 9] on button "An X shape" at bounding box center [13, 13] width 16 height 16
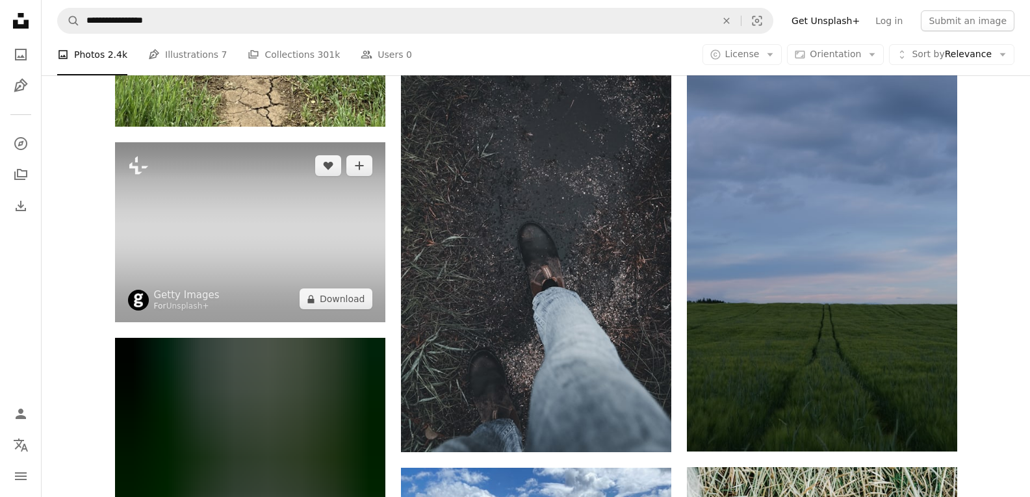
scroll to position [5329, 0]
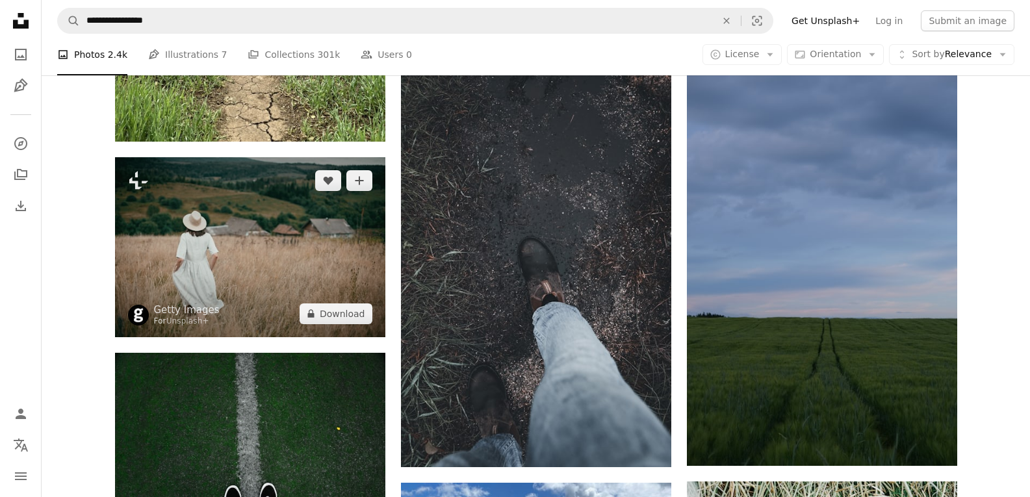
click at [303, 214] on img at bounding box center [250, 247] width 270 height 180
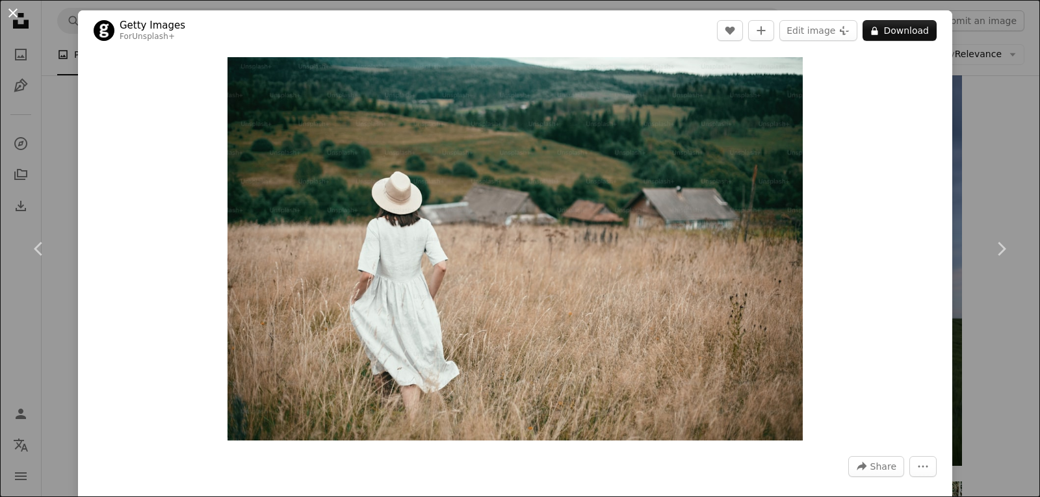
click at [17, 15] on button "An X shape" at bounding box center [13, 13] width 16 height 16
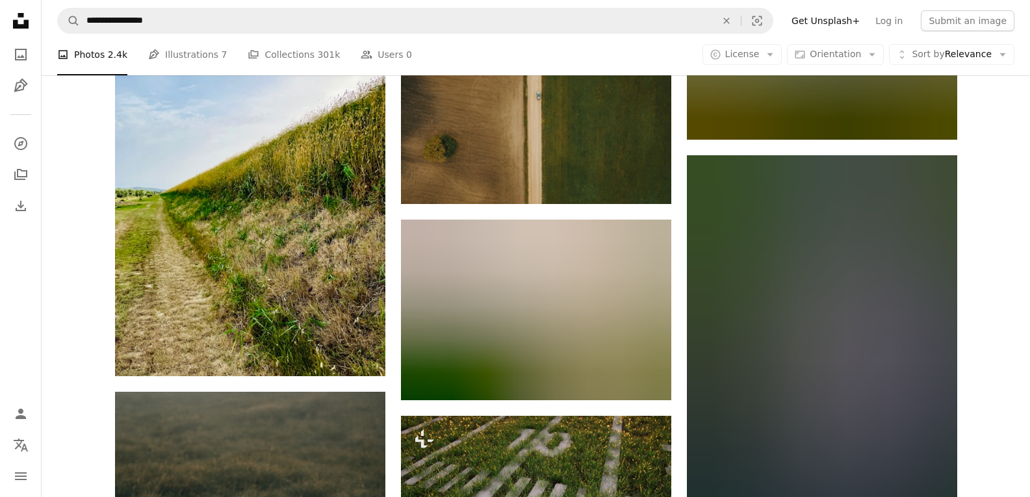
scroll to position [9228, 0]
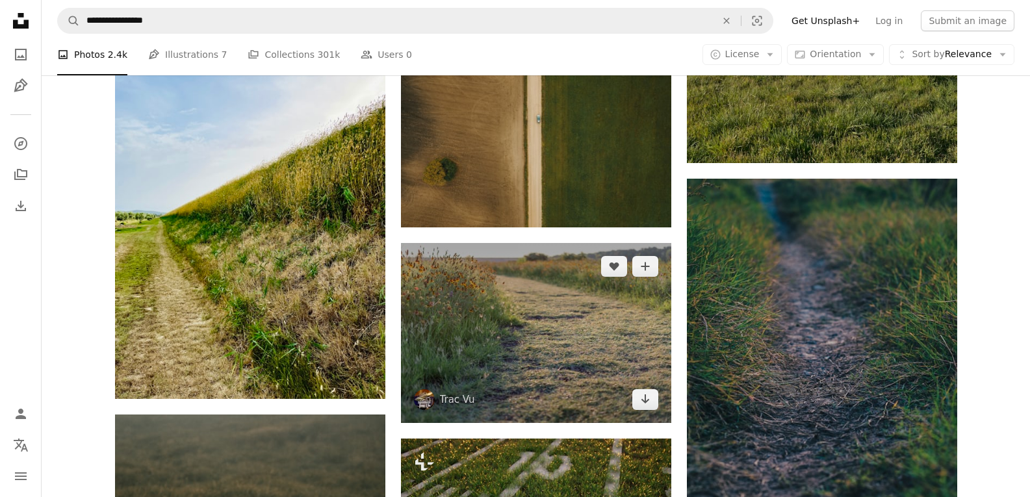
click at [556, 334] on img at bounding box center [536, 333] width 270 height 180
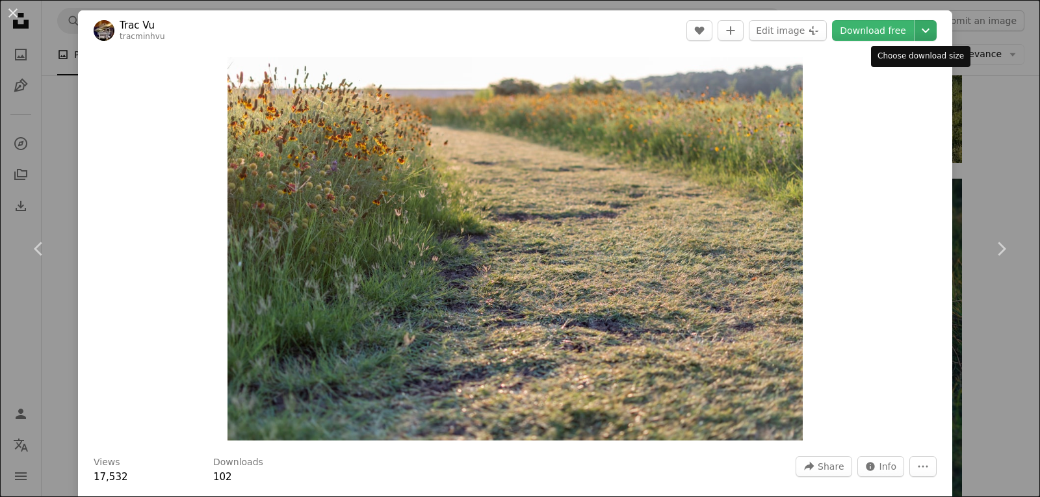
click at [916, 29] on icon "Chevron down" at bounding box center [925, 31] width 21 height 16
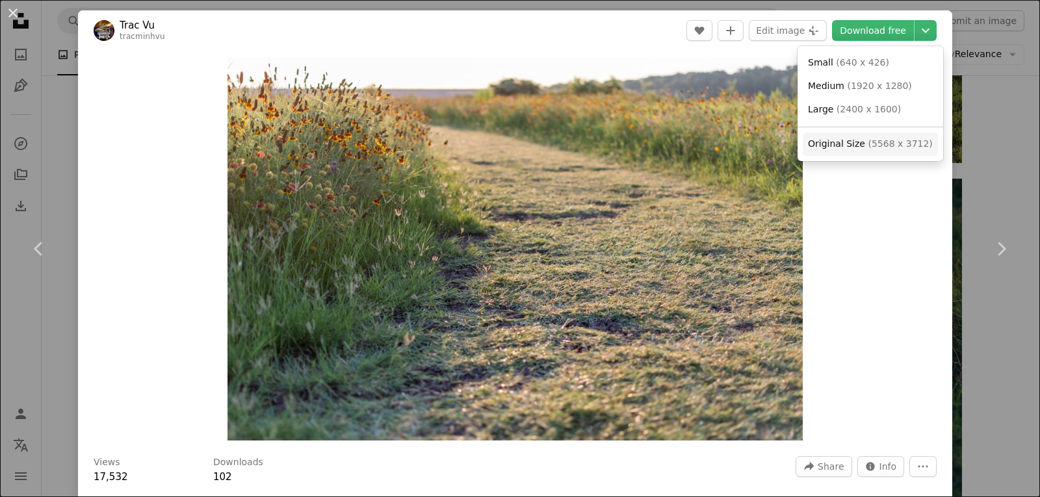
click at [865, 151] on link "Original Size ( 5568 x 3712 )" at bounding box center [870, 144] width 135 height 23
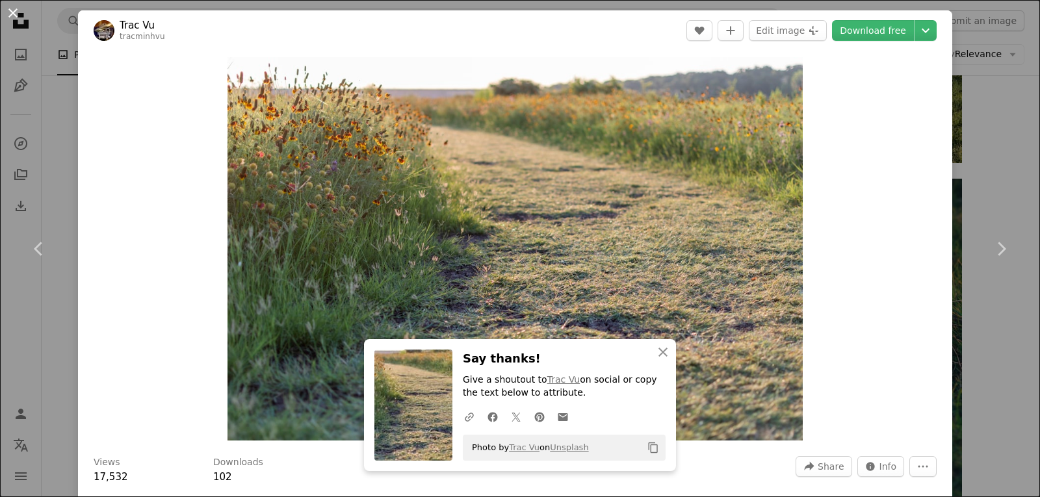
click at [14, 16] on button "An X shape" at bounding box center [13, 13] width 16 height 16
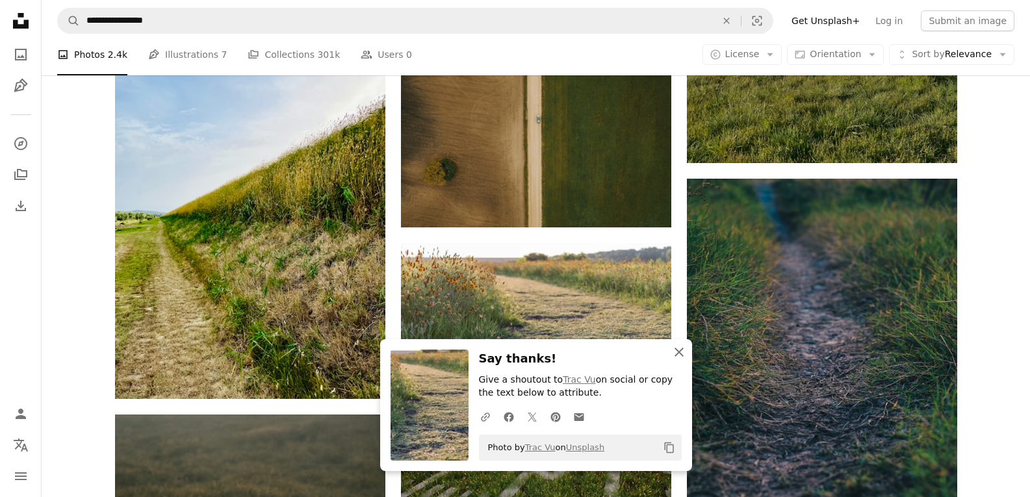
click at [676, 351] on icon "An X shape" at bounding box center [679, 352] width 16 height 16
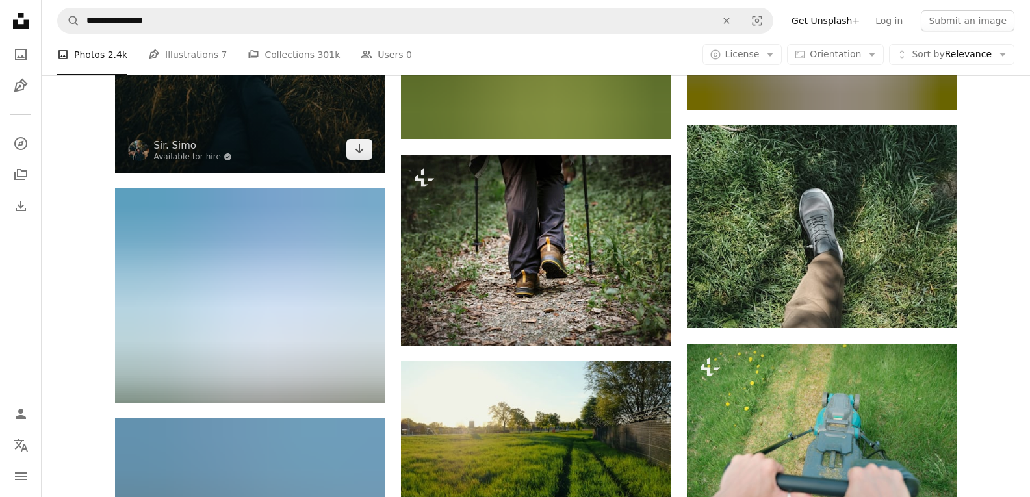
scroll to position [10072, 0]
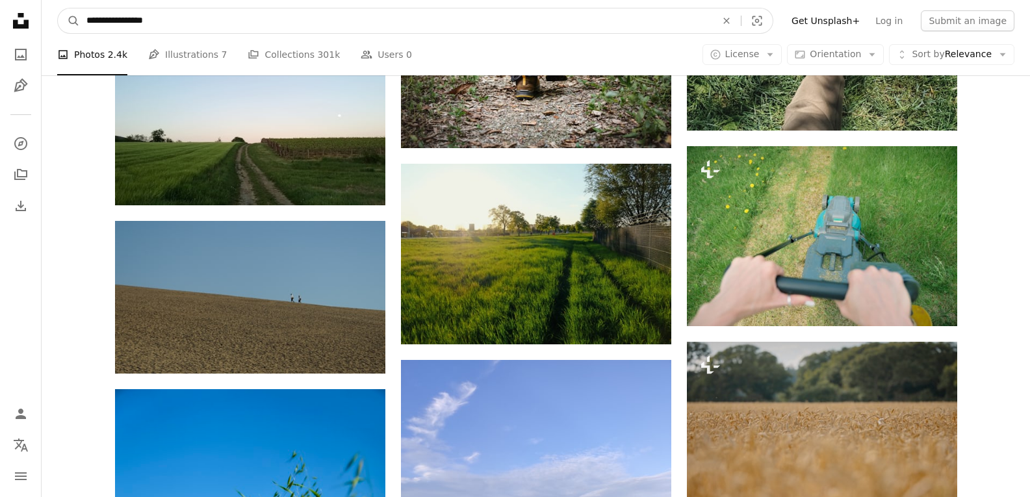
click at [567, 10] on input "**********" at bounding box center [396, 20] width 632 height 25
paste input "Find visuals sitewide"
type input "**********"
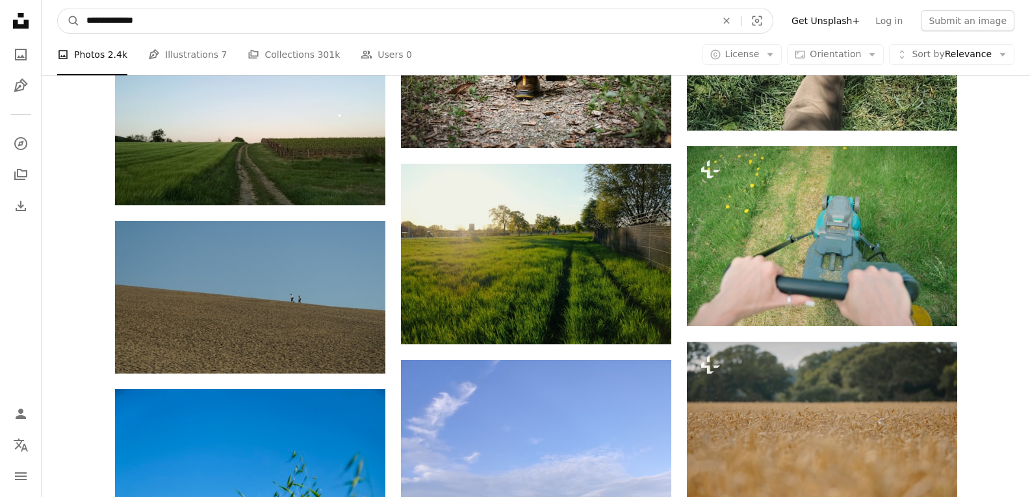
click button "A magnifying glass" at bounding box center [69, 20] width 22 height 25
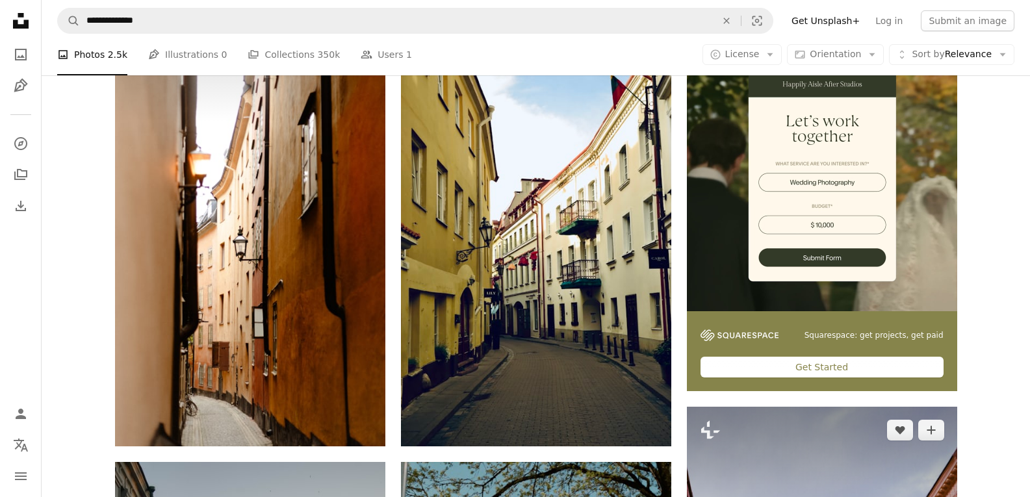
scroll to position [325, 0]
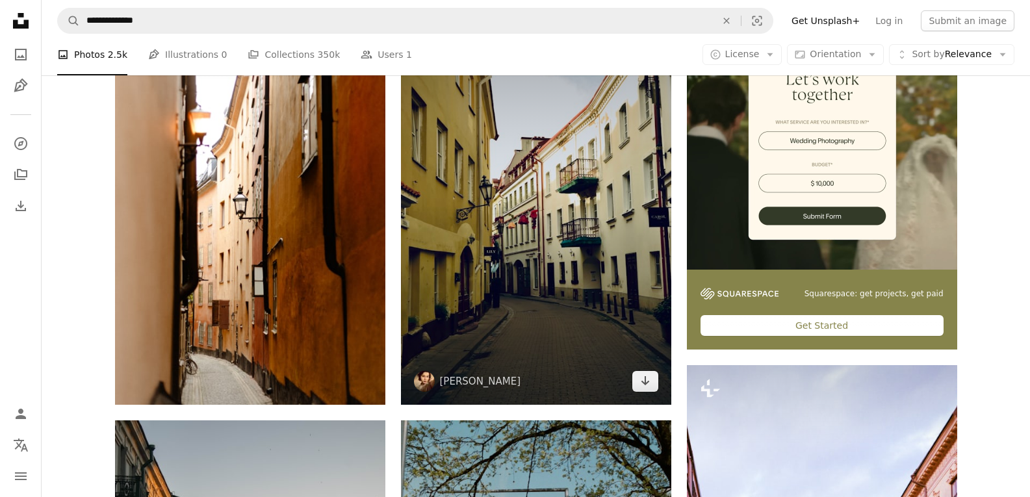
click at [587, 296] on img at bounding box center [536, 201] width 270 height 405
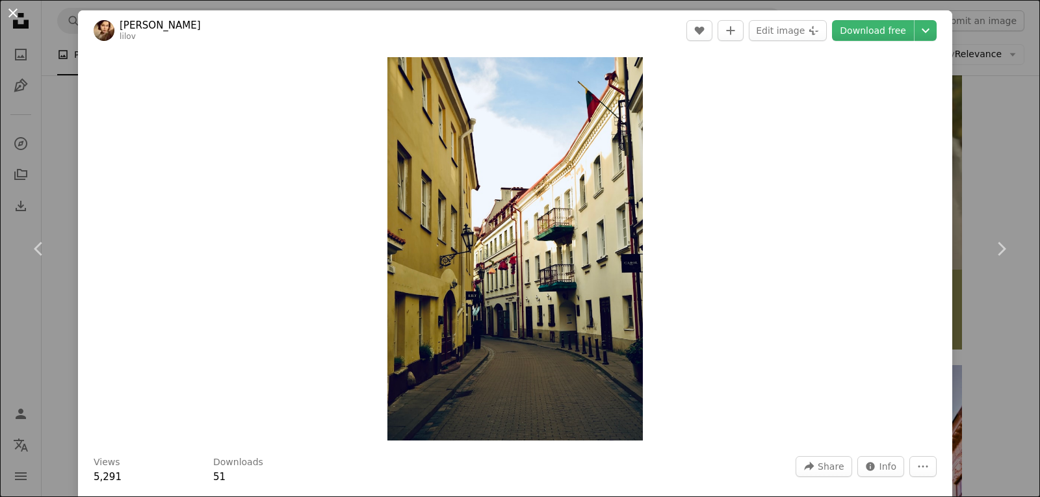
click at [21, 13] on button "An X shape" at bounding box center [13, 13] width 16 height 16
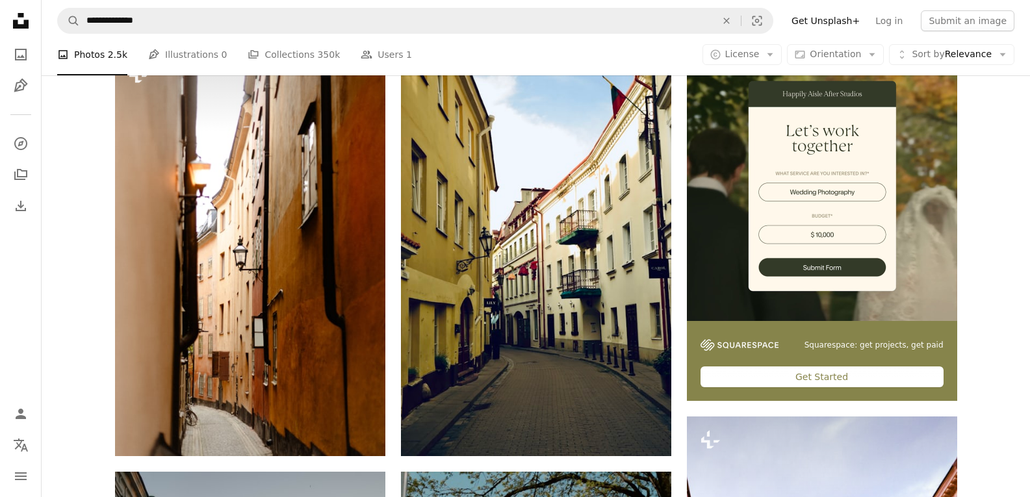
scroll to position [91, 0]
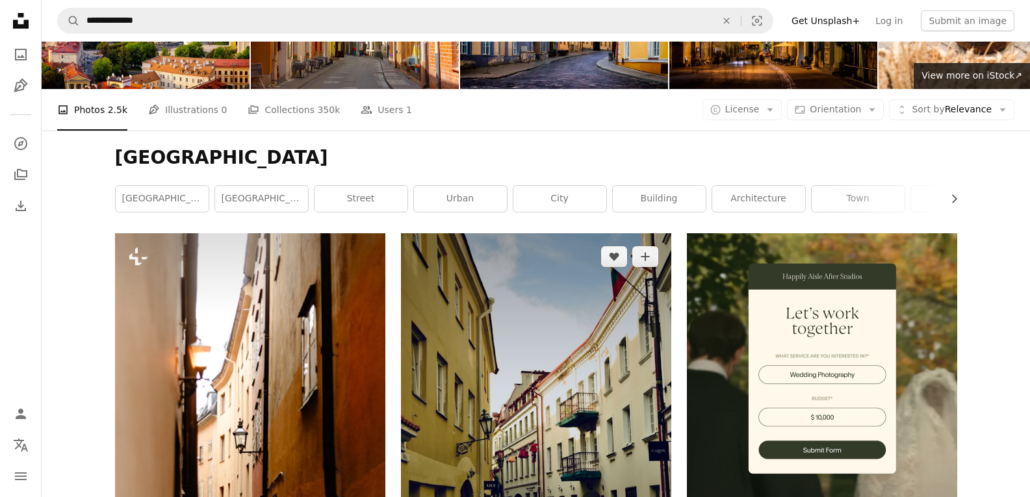
click at [610, 292] on img at bounding box center [536, 435] width 270 height 405
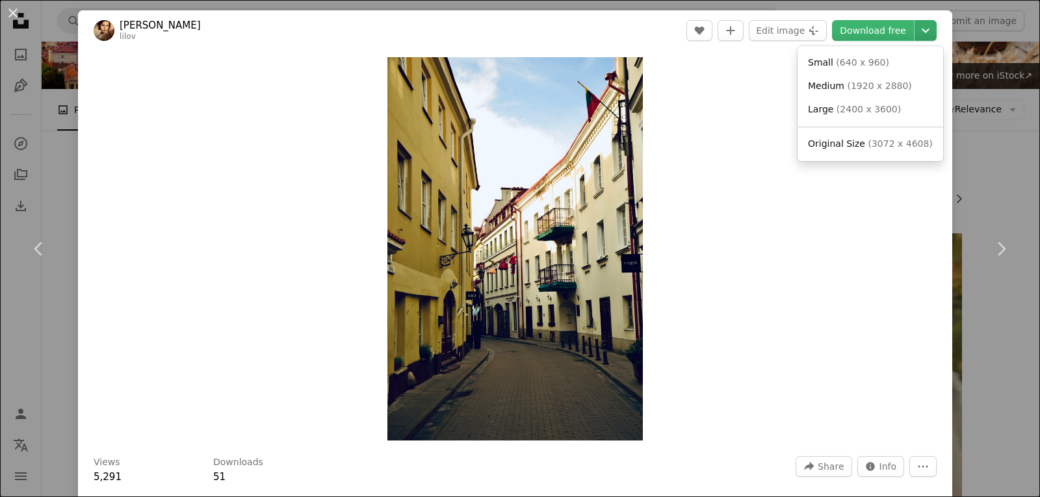
click at [918, 34] on icon "Chevron down" at bounding box center [925, 31] width 21 height 16
click at [856, 148] on span "Original Size" at bounding box center [836, 143] width 57 height 10
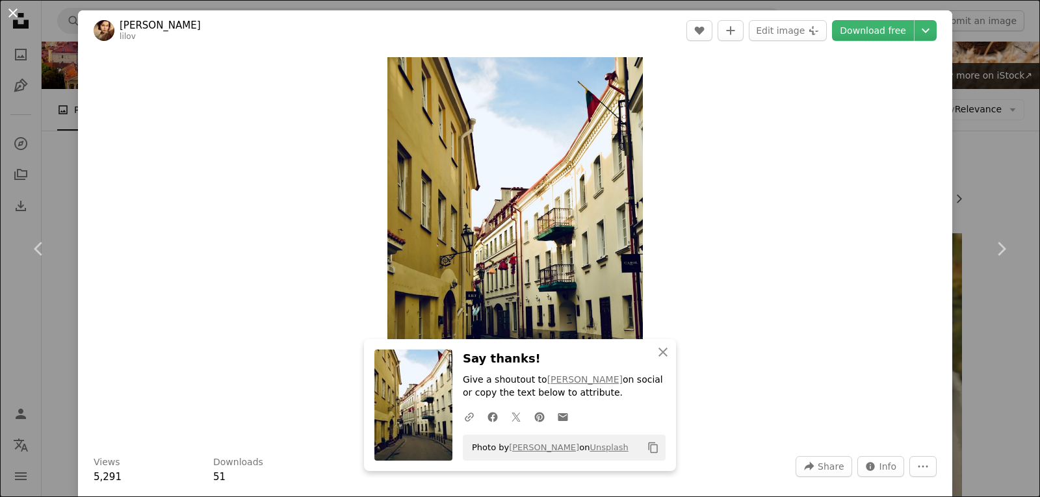
click at [9, 11] on button "An X shape" at bounding box center [13, 13] width 16 height 16
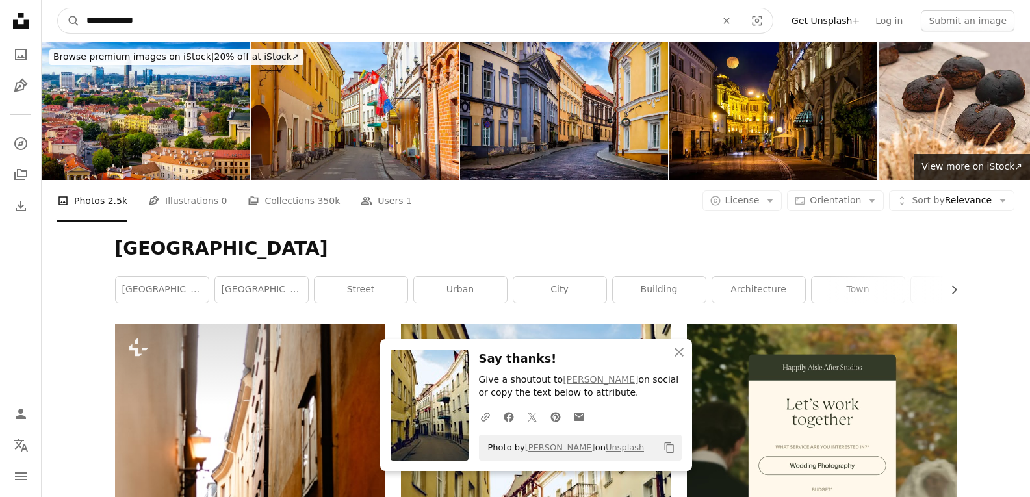
click at [706, 25] on input "**********" at bounding box center [396, 20] width 632 height 25
type input "*"
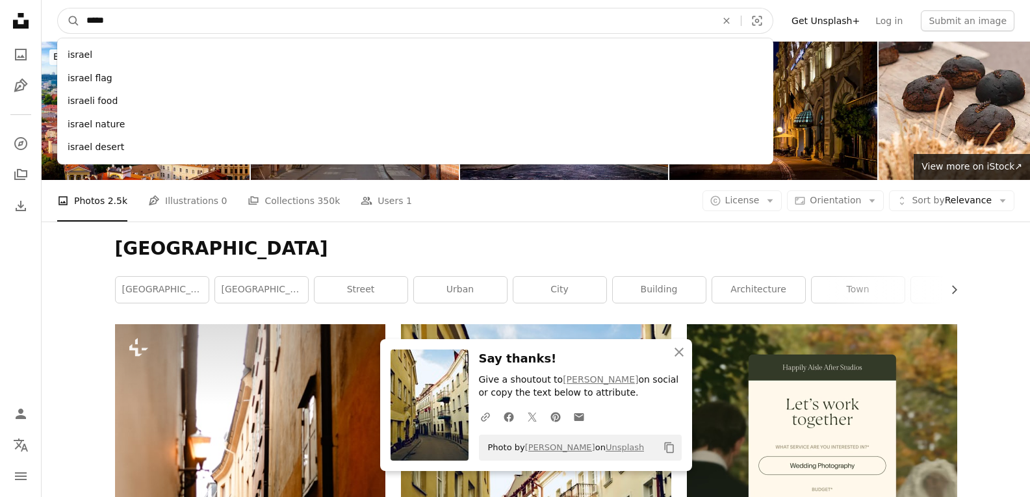
type input "******"
click button "A magnifying glass" at bounding box center [69, 20] width 22 height 25
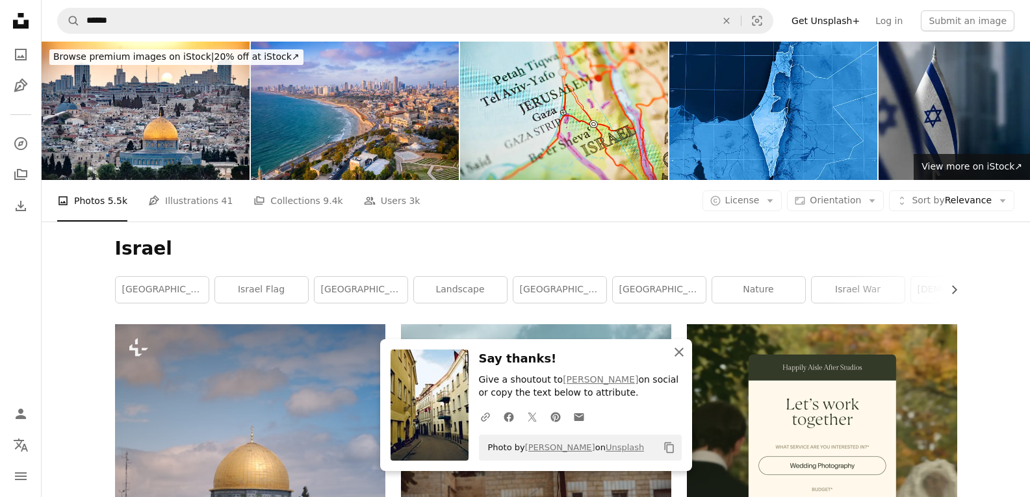
click at [675, 353] on icon "An X shape" at bounding box center [679, 352] width 16 height 16
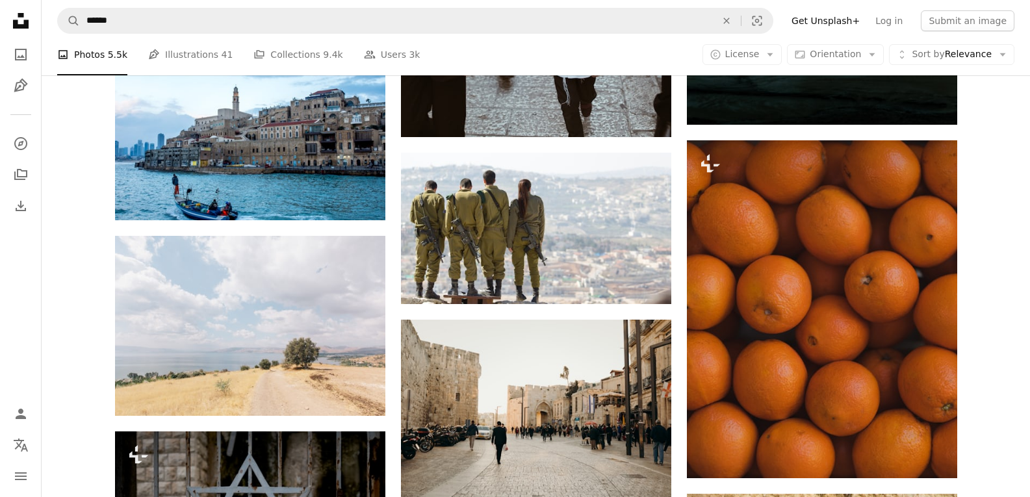
scroll to position [5004, 0]
